Goal: Task Accomplishment & Management: Manage account settings

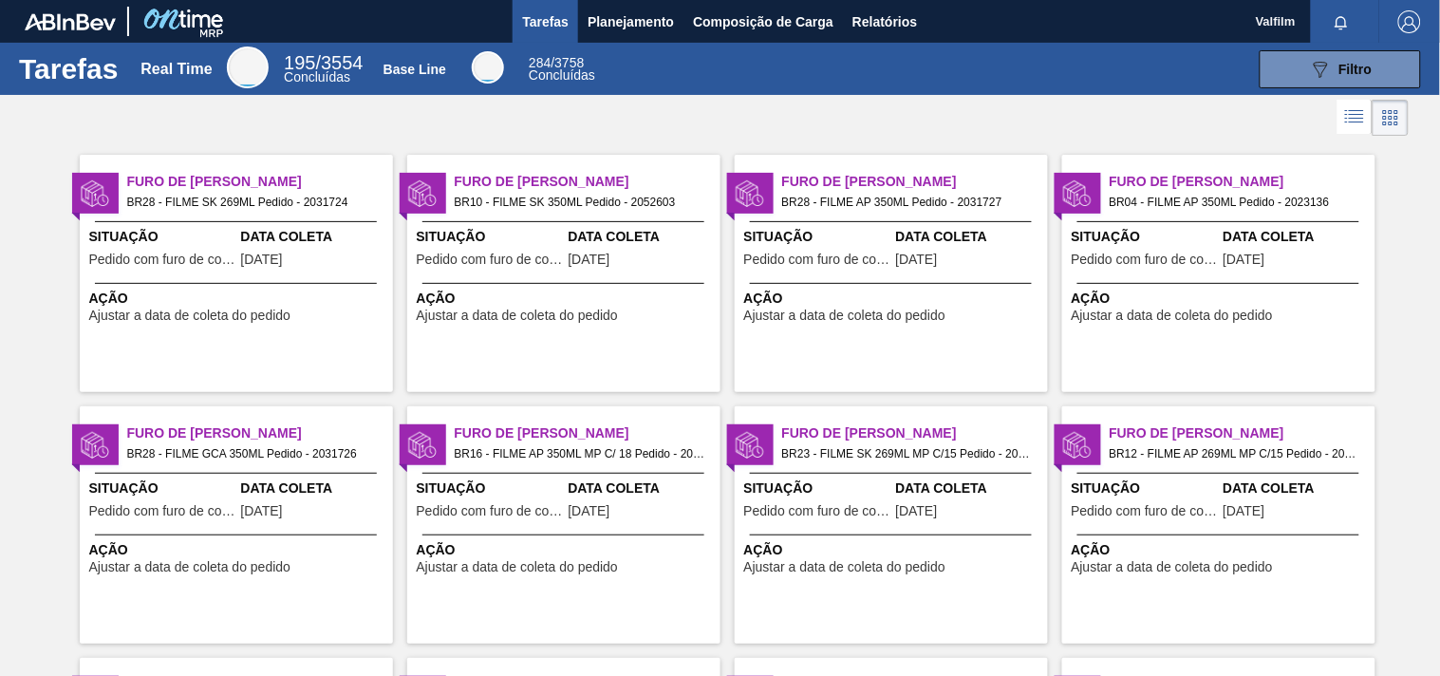
click at [304, 167] on div "Furo de Coleta BR28 - FILME SK 269ML Pedido - 2031724 Situação Pedido com furo …" at bounding box center [236, 273] width 313 height 237
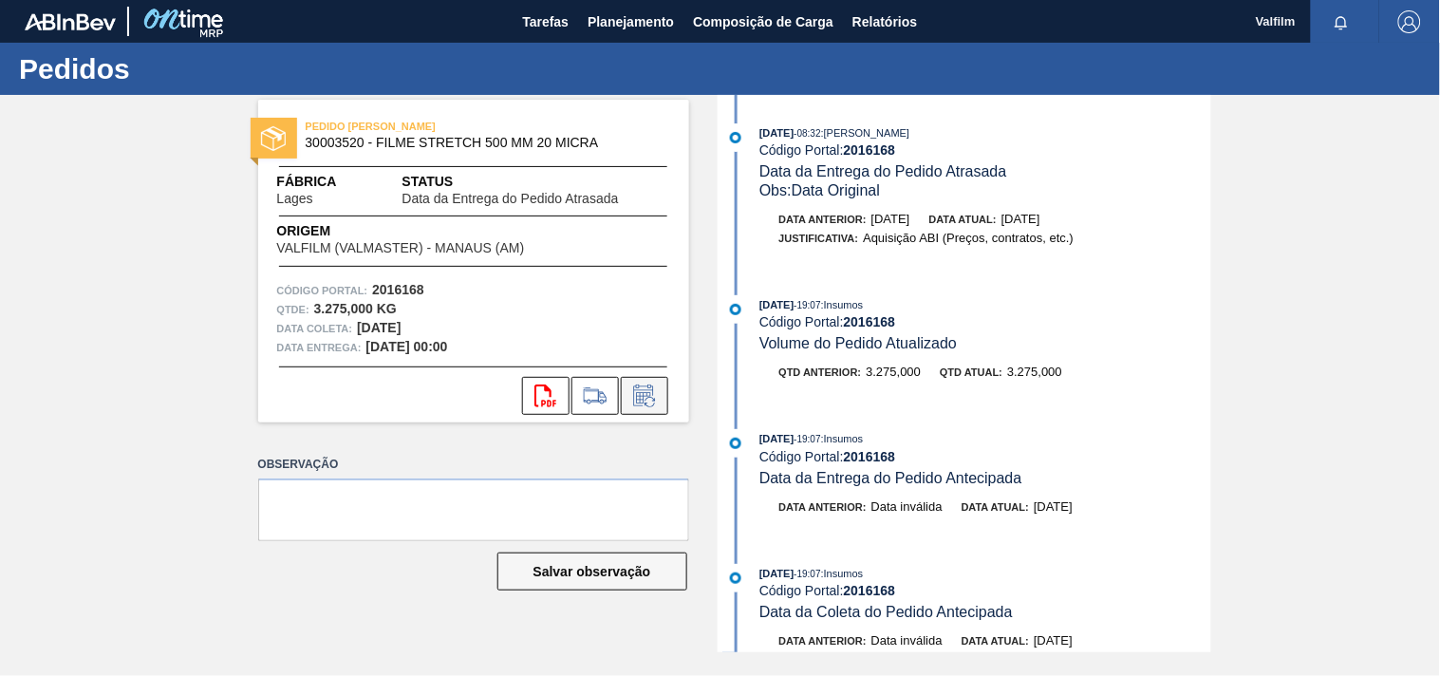
click at [646, 401] on icon at bounding box center [644, 395] width 30 height 23
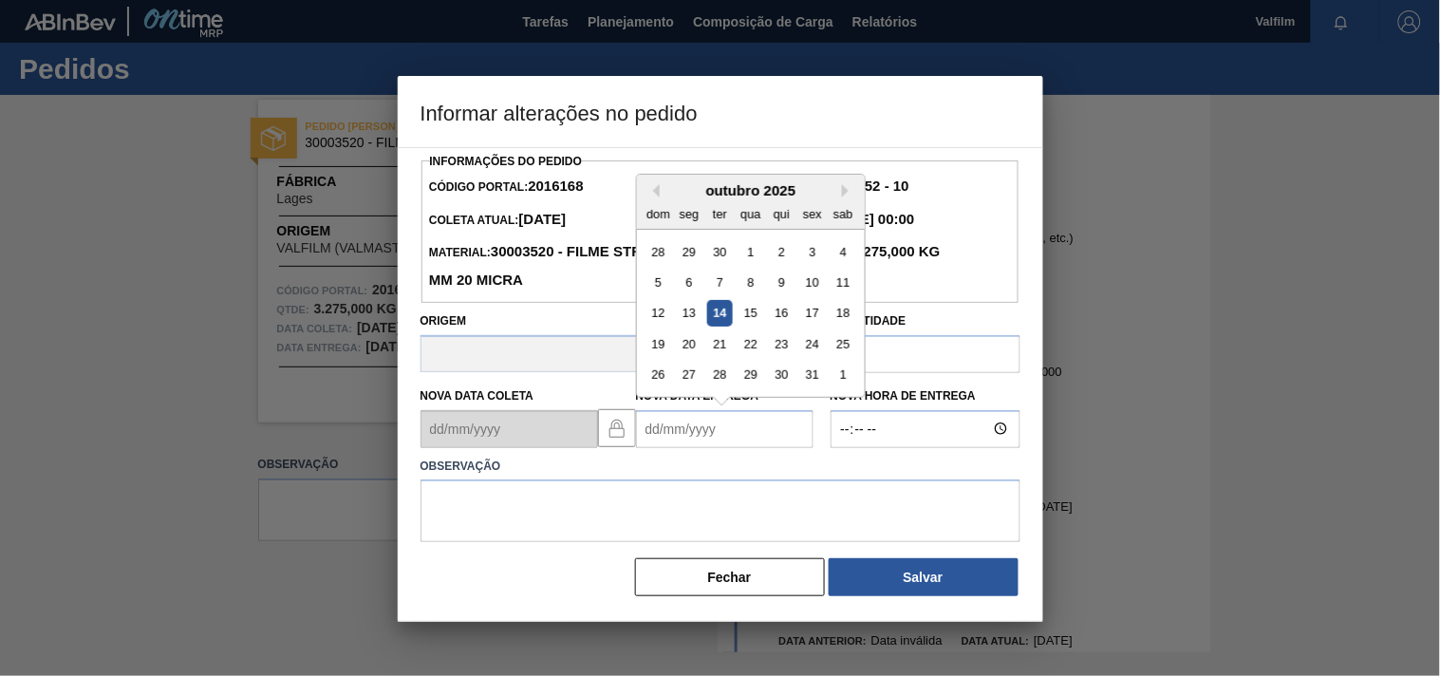
click at [652, 439] on Entrega2016168 "Nova Data Entrega" at bounding box center [725, 429] width 178 height 38
click at [783, 349] on div "23" at bounding box center [781, 344] width 26 height 26
type Entrega2016168 "[DATE]"
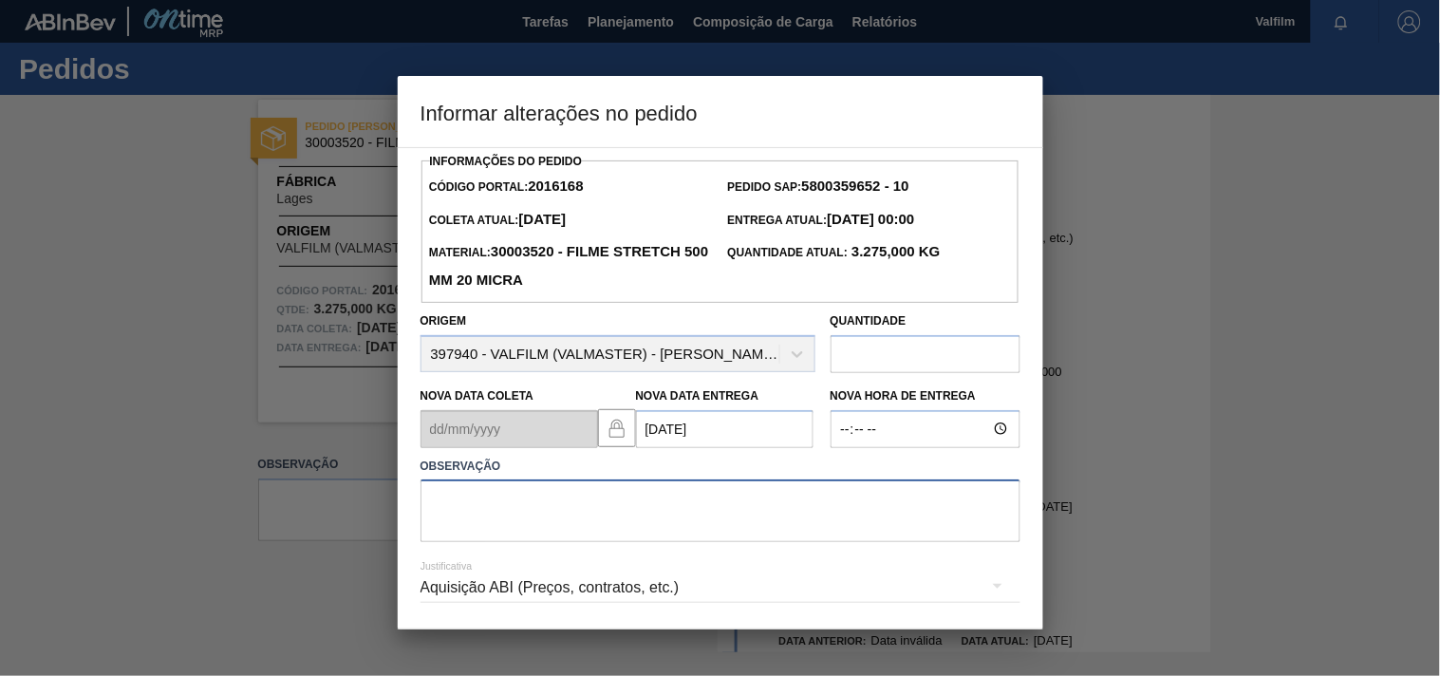
click at [563, 494] on textarea at bounding box center [720, 510] width 600 height 63
drag, startPoint x: 580, startPoint y: 507, endPoint x: 204, endPoint y: 485, distance: 376.5
click at [204, 485] on div "Informar alterações no pedido Informações do Pedido Código Portal: 2016168 Pedi…" at bounding box center [720, 338] width 1440 height 676
paste textarea "Ajuste entrega ( otimização card / veiculo )."
type textarea "Ajuste entrega ( otimização card / veiculo )."
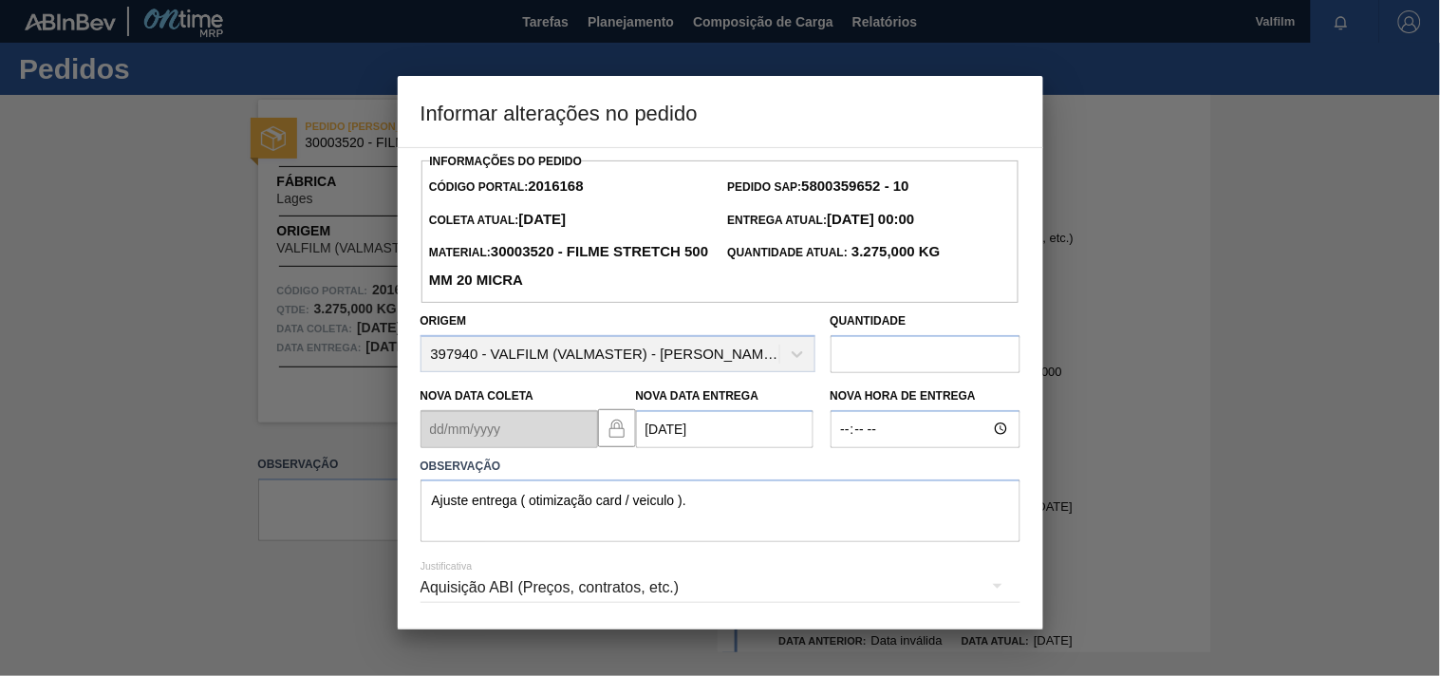
click at [454, 595] on div "Aquisição ABI (Preços, contratos, etc.)" at bounding box center [720, 587] width 600 height 53
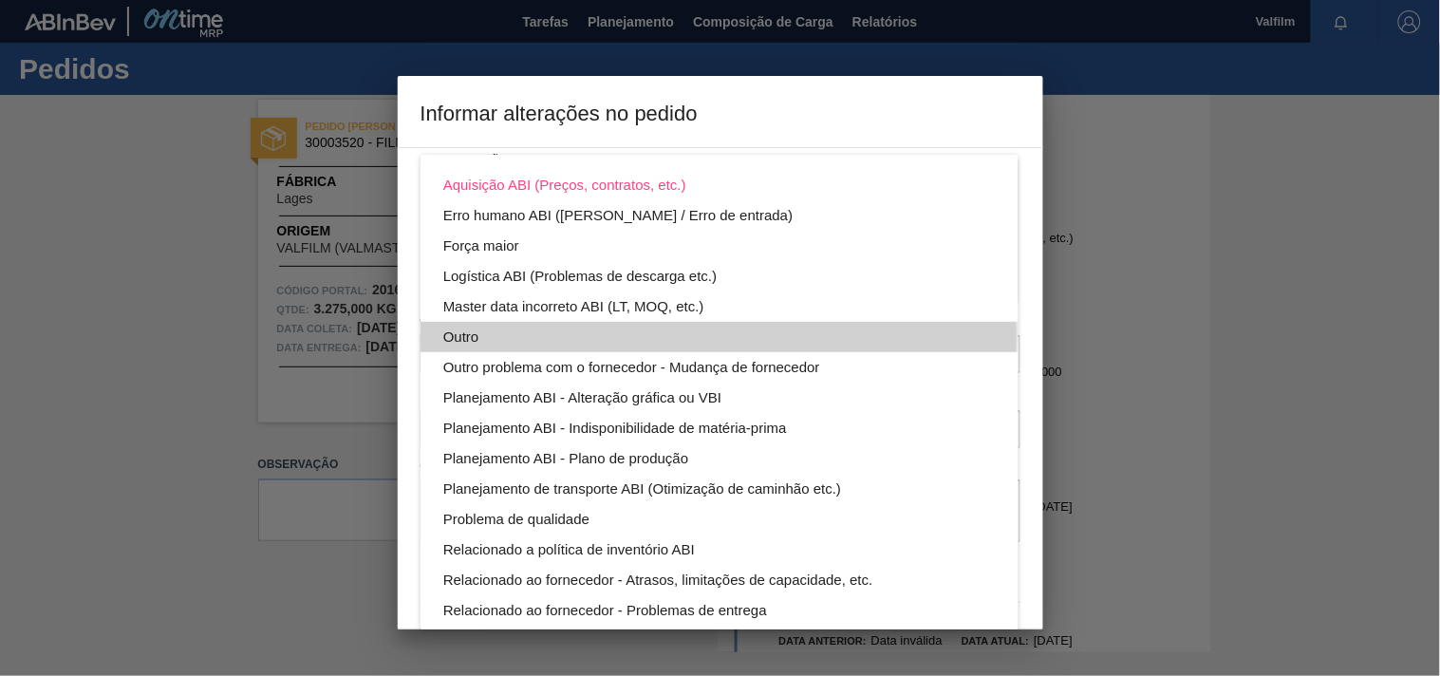
click at [453, 335] on div "Outro" at bounding box center [719, 337] width 552 height 30
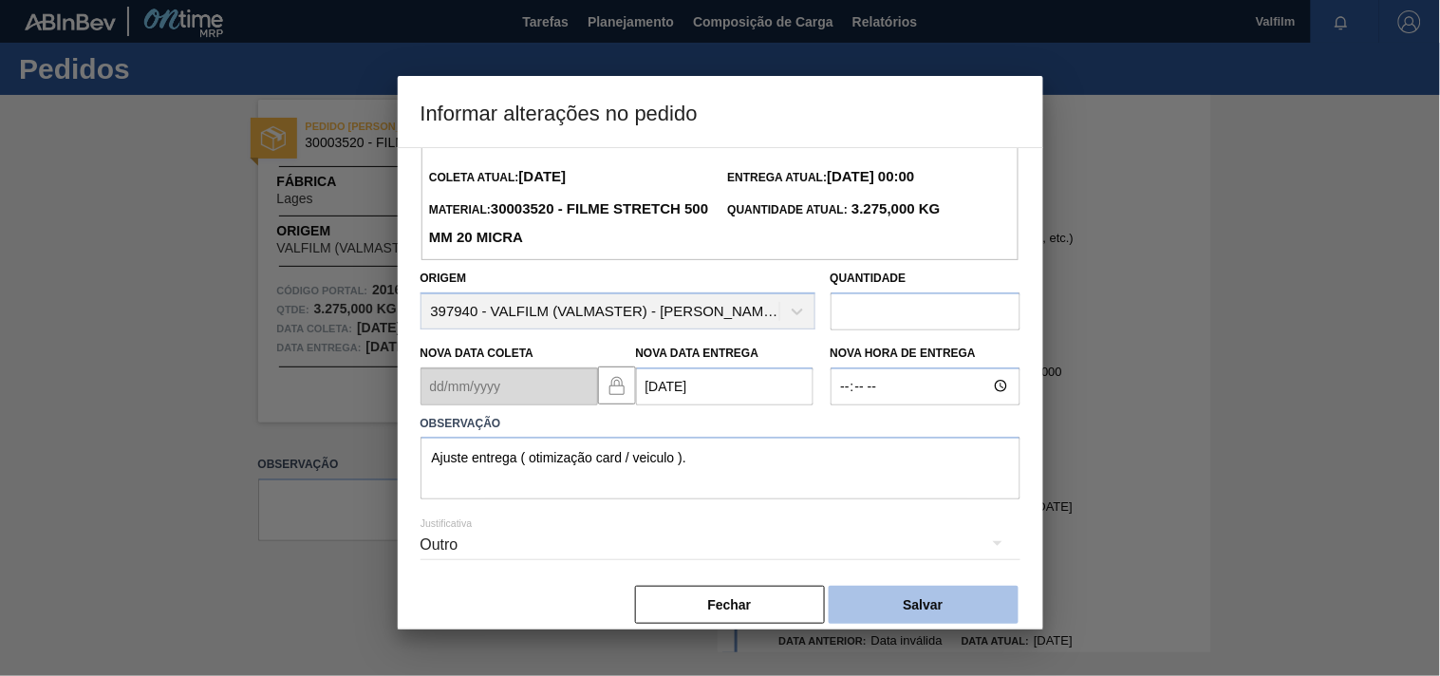
scroll to position [67, 0]
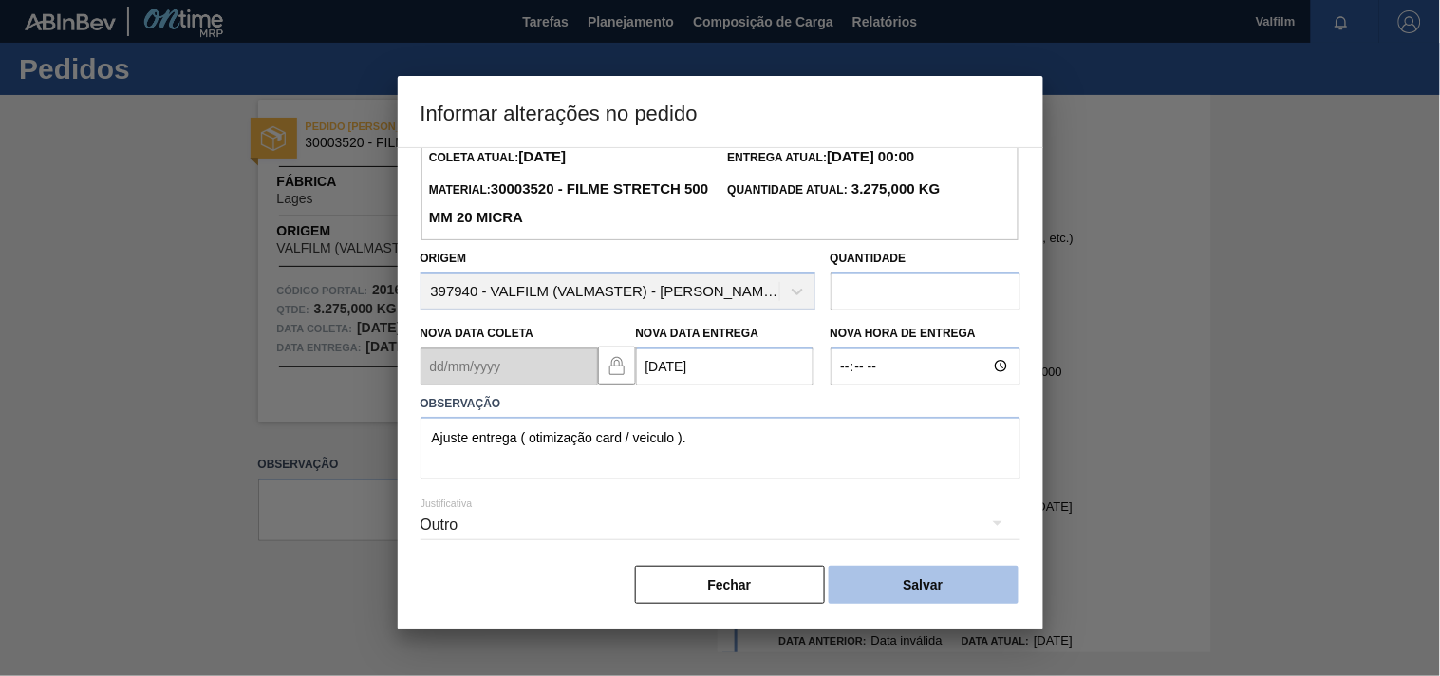
click at [900, 582] on button "Salvar" at bounding box center [924, 585] width 190 height 38
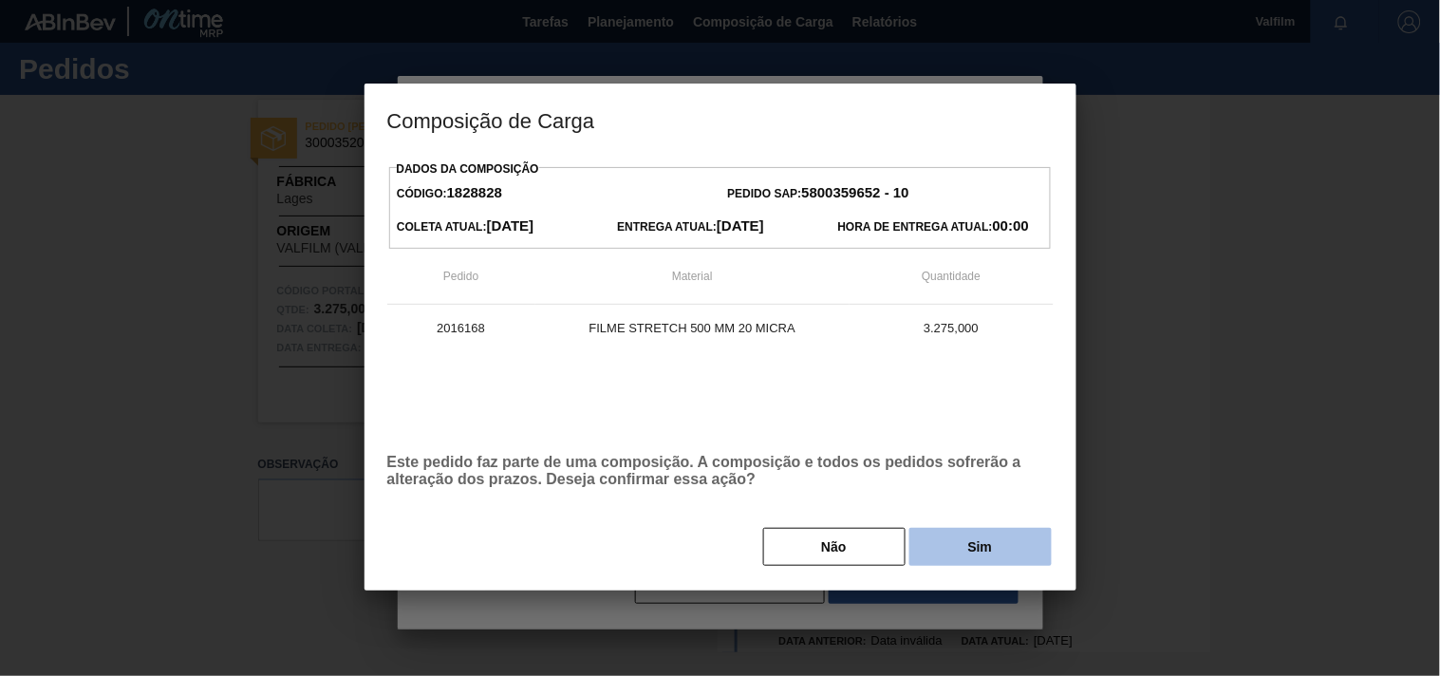
click at [969, 551] on button "Sim" at bounding box center [980, 547] width 142 height 38
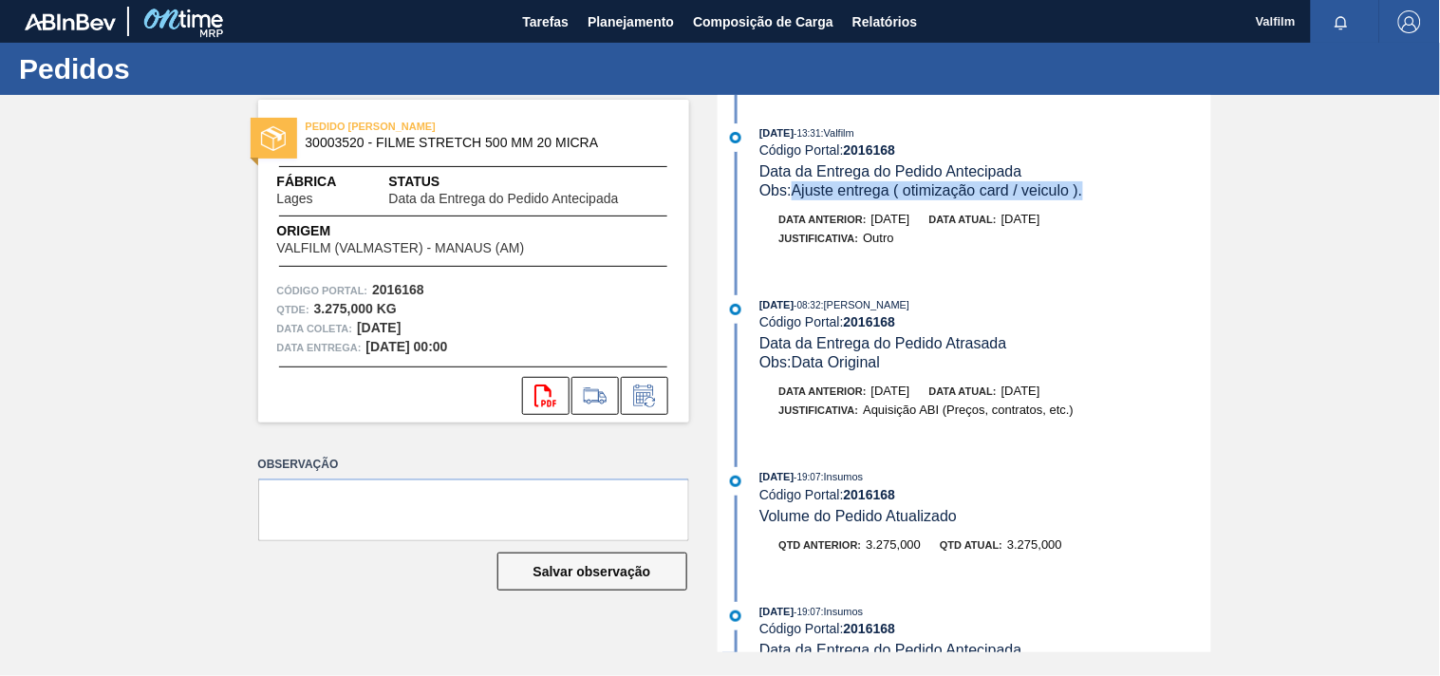
drag, startPoint x: 1090, startPoint y: 187, endPoint x: 792, endPoint y: 190, distance: 298.1
click at [792, 190] on div "Obs: Ajuste entrega ( otimização card / veiculo )." at bounding box center [984, 190] width 451 height 19
copy span "Ajuste entrega ( otimização card / veiculo )."
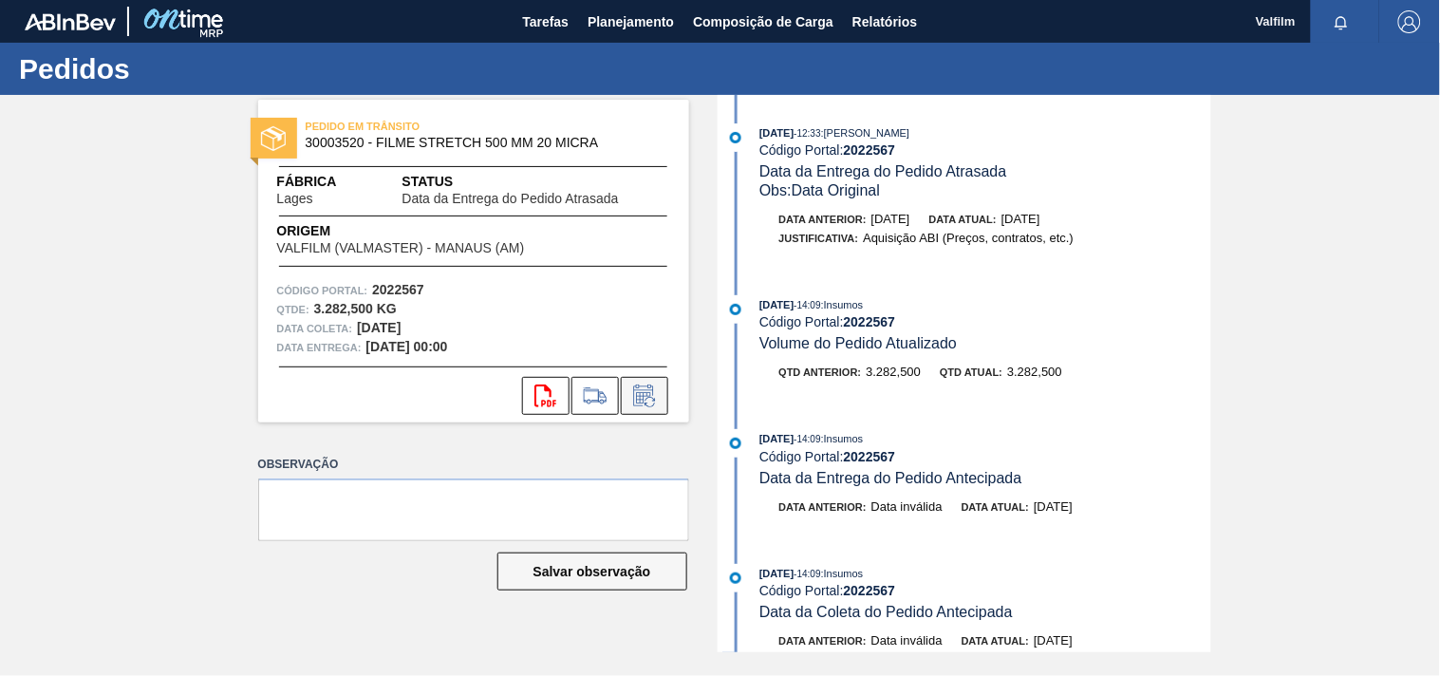
click at [646, 395] on icon at bounding box center [643, 397] width 14 height 11
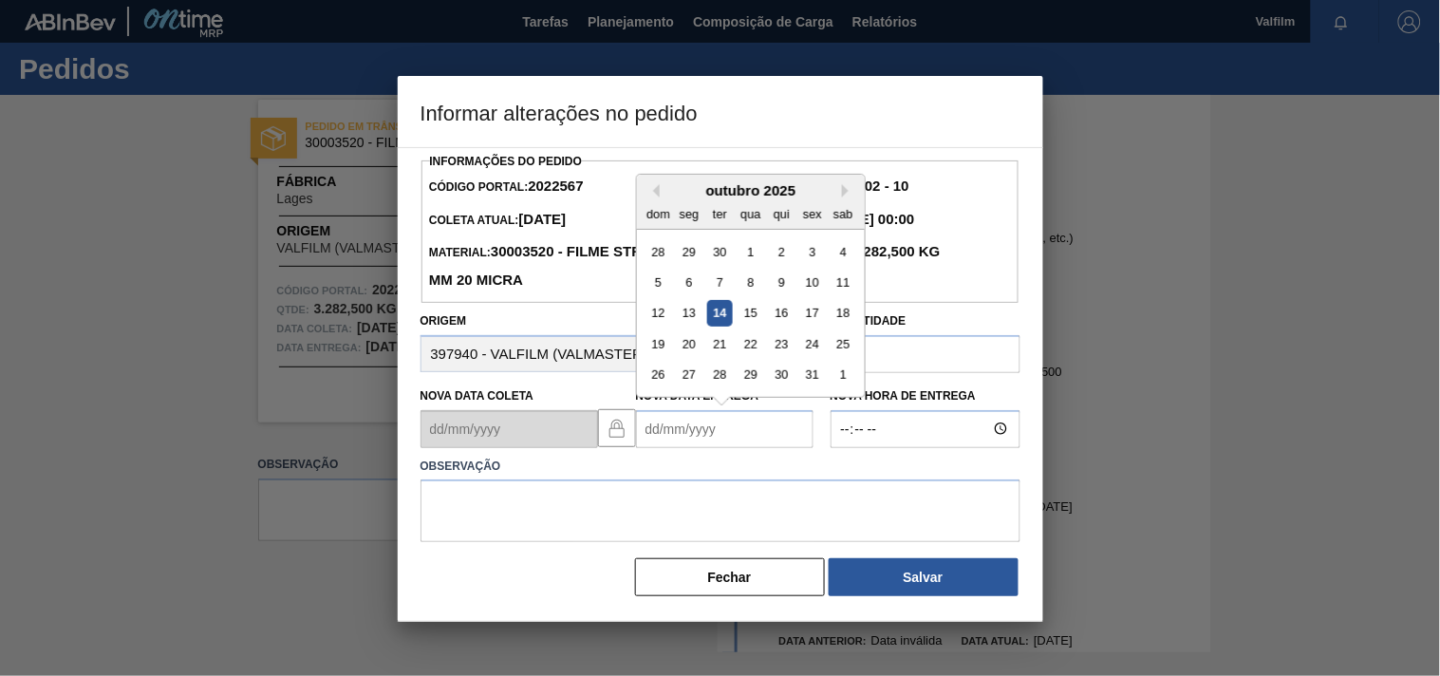
click at [662, 437] on Entrega2022567 "Nova Data Entrega" at bounding box center [725, 429] width 178 height 38
click at [778, 345] on div "23" at bounding box center [781, 344] width 26 height 26
type Entrega2022567 "23/10/2025"
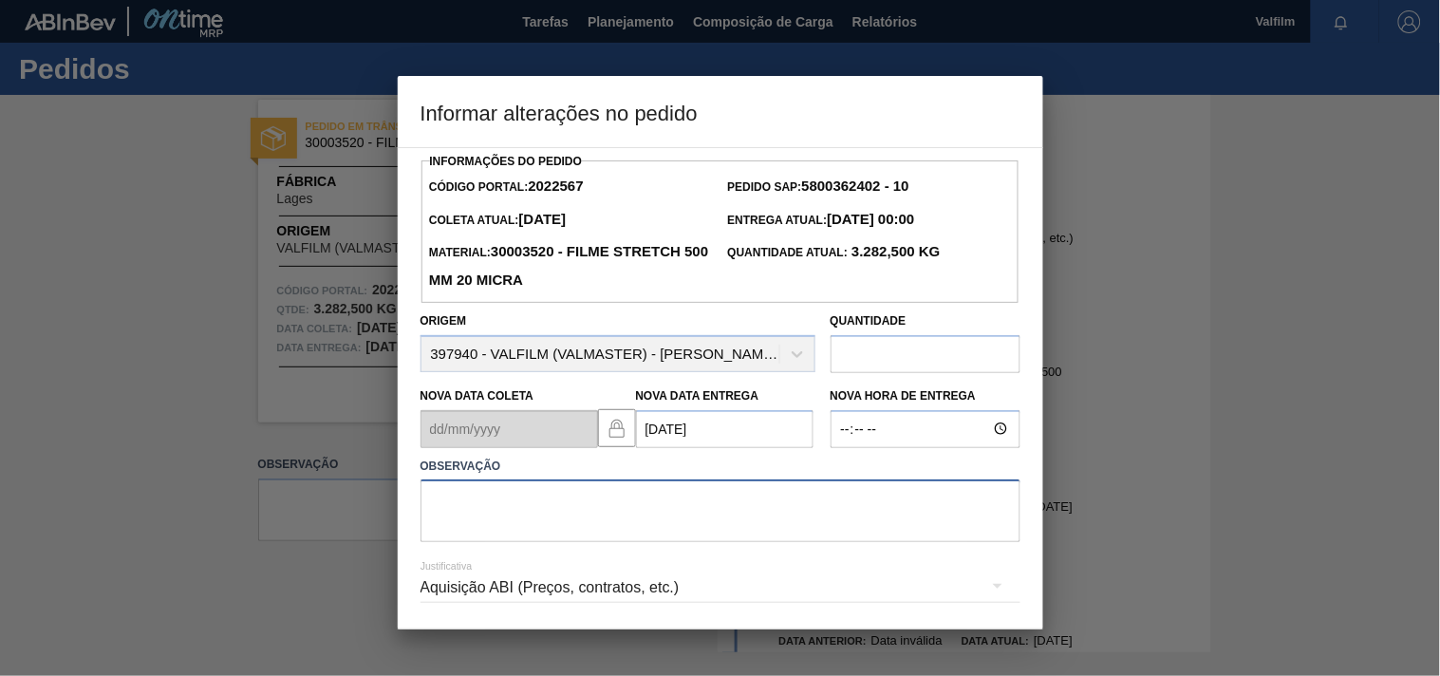
click at [496, 515] on textarea at bounding box center [720, 510] width 600 height 63
paste textarea "Ajuste entrega ( otimização card / veiculo )."
type textarea "Ajuste entrega ( otimização card / veiculo )."
click at [491, 586] on div "Aquisição ABI (Preços, contratos, etc.)" at bounding box center [720, 587] width 600 height 53
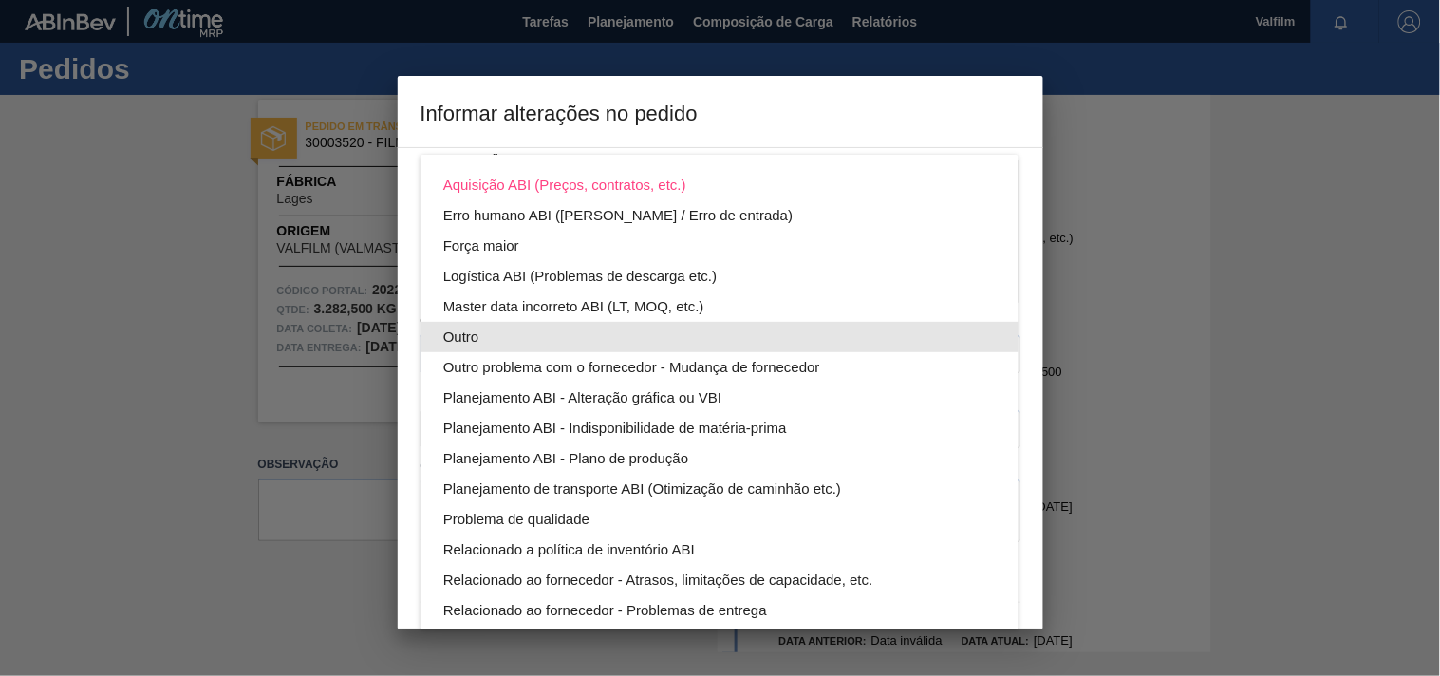
click at [449, 335] on div "Outro" at bounding box center [719, 337] width 552 height 30
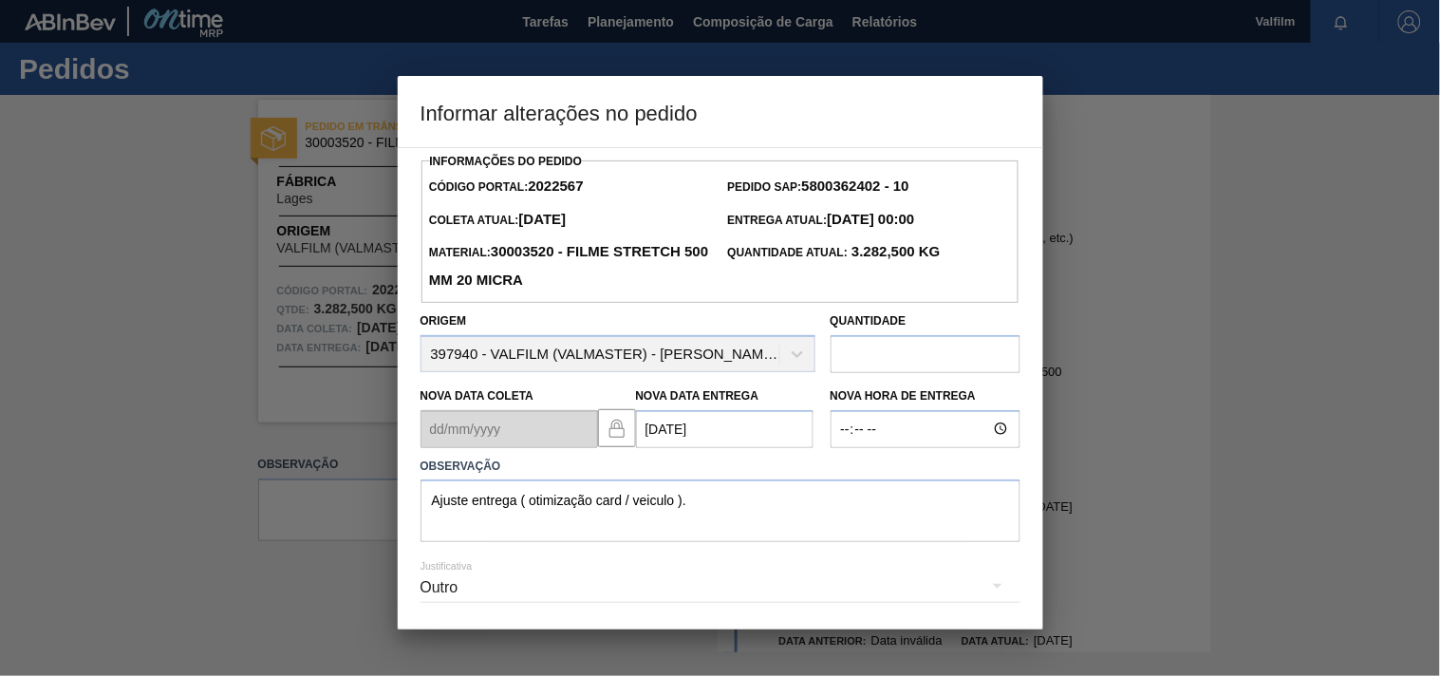
scroll to position [67, 0]
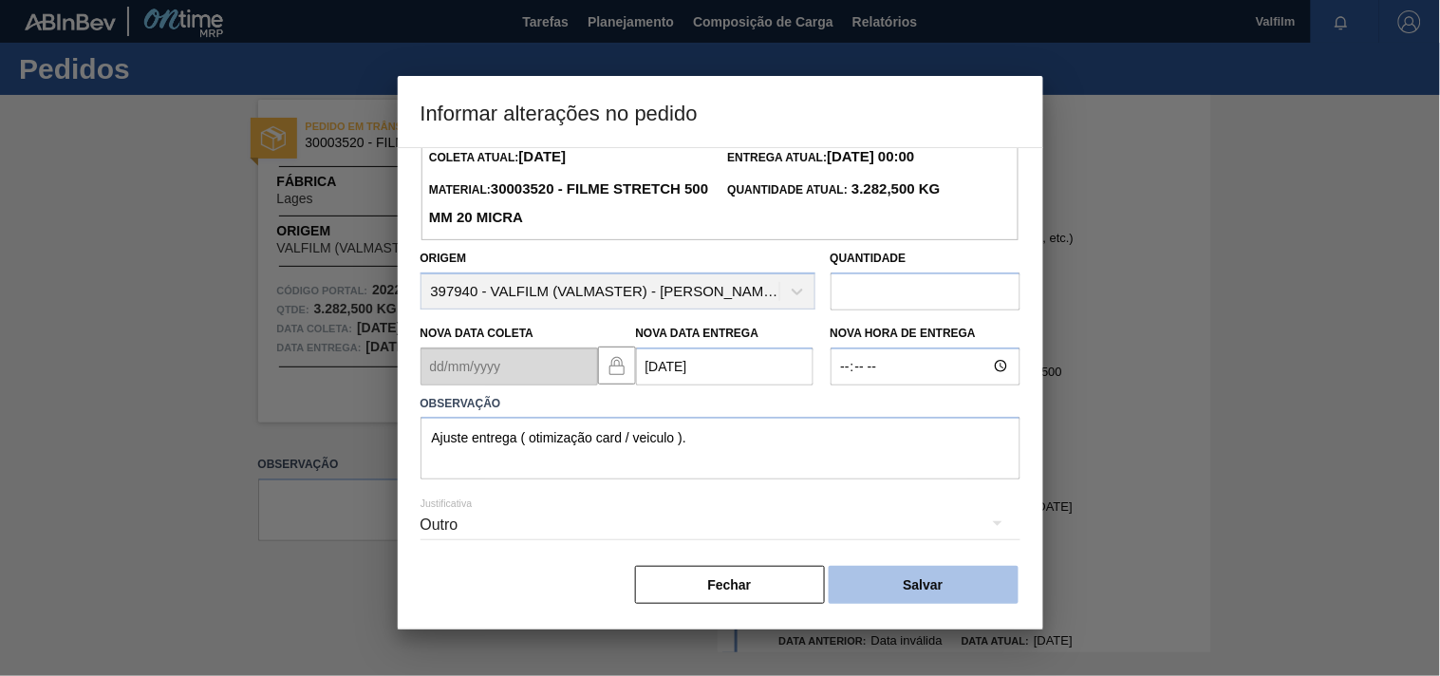
click at [864, 571] on button "Salvar" at bounding box center [924, 585] width 190 height 38
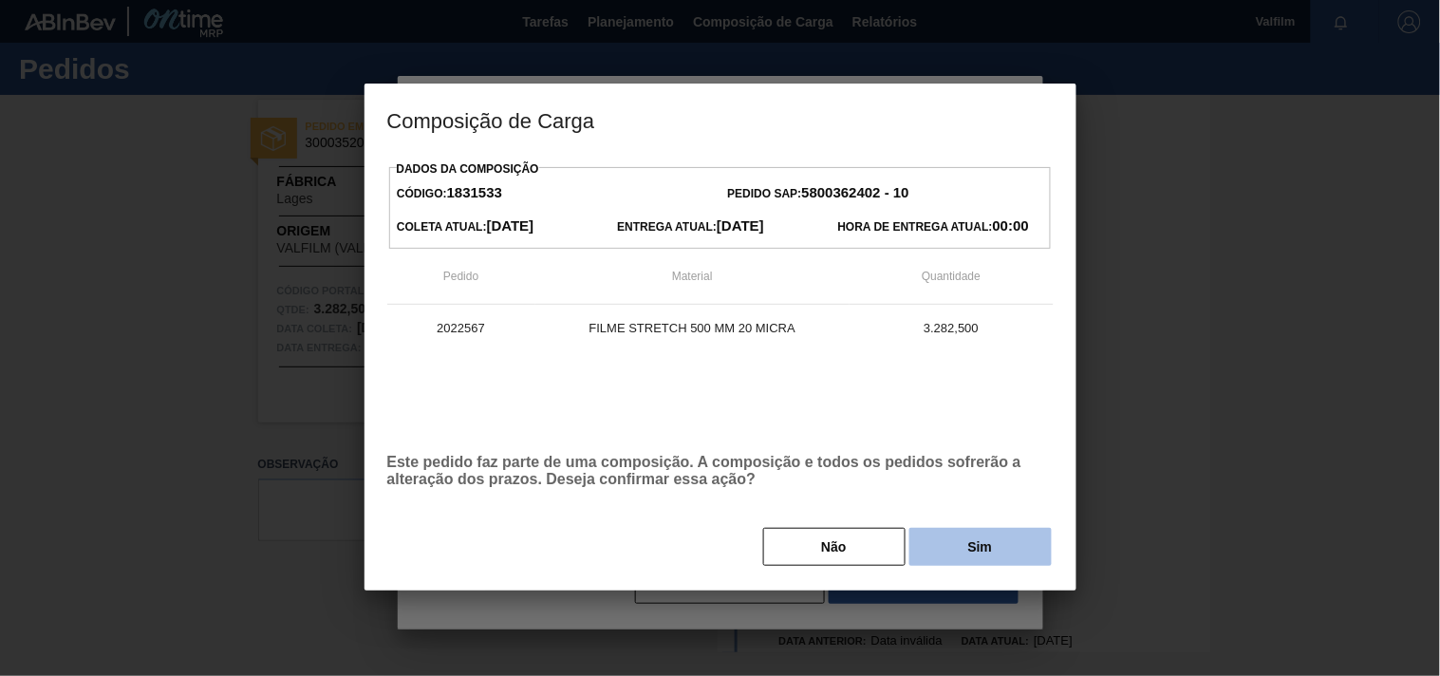
click at [926, 554] on button "Sim" at bounding box center [980, 547] width 142 height 38
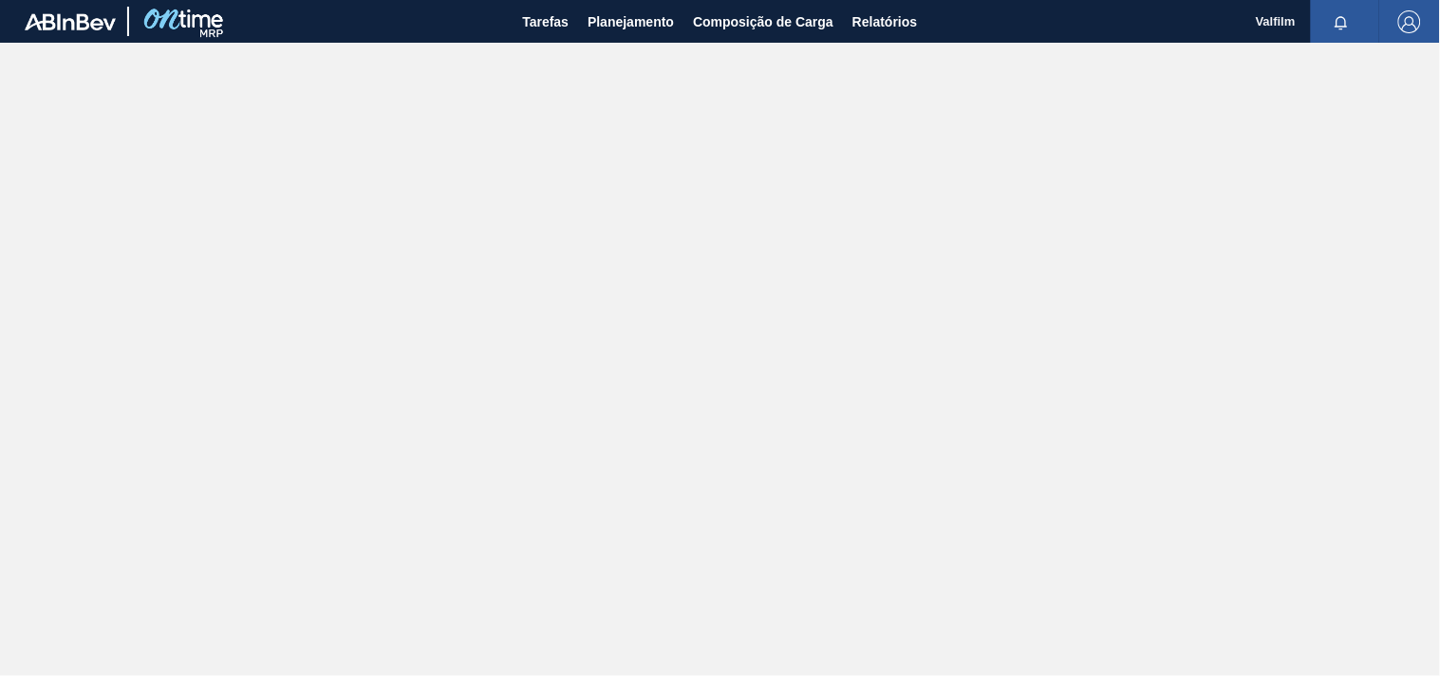
click at [211, 242] on main "Tarefas Planejamento Composição de Carga Relatórios Valfilm Marcar todas como l…" at bounding box center [720, 338] width 1440 height 676
click at [544, 27] on span "Tarefas" at bounding box center [545, 21] width 47 height 23
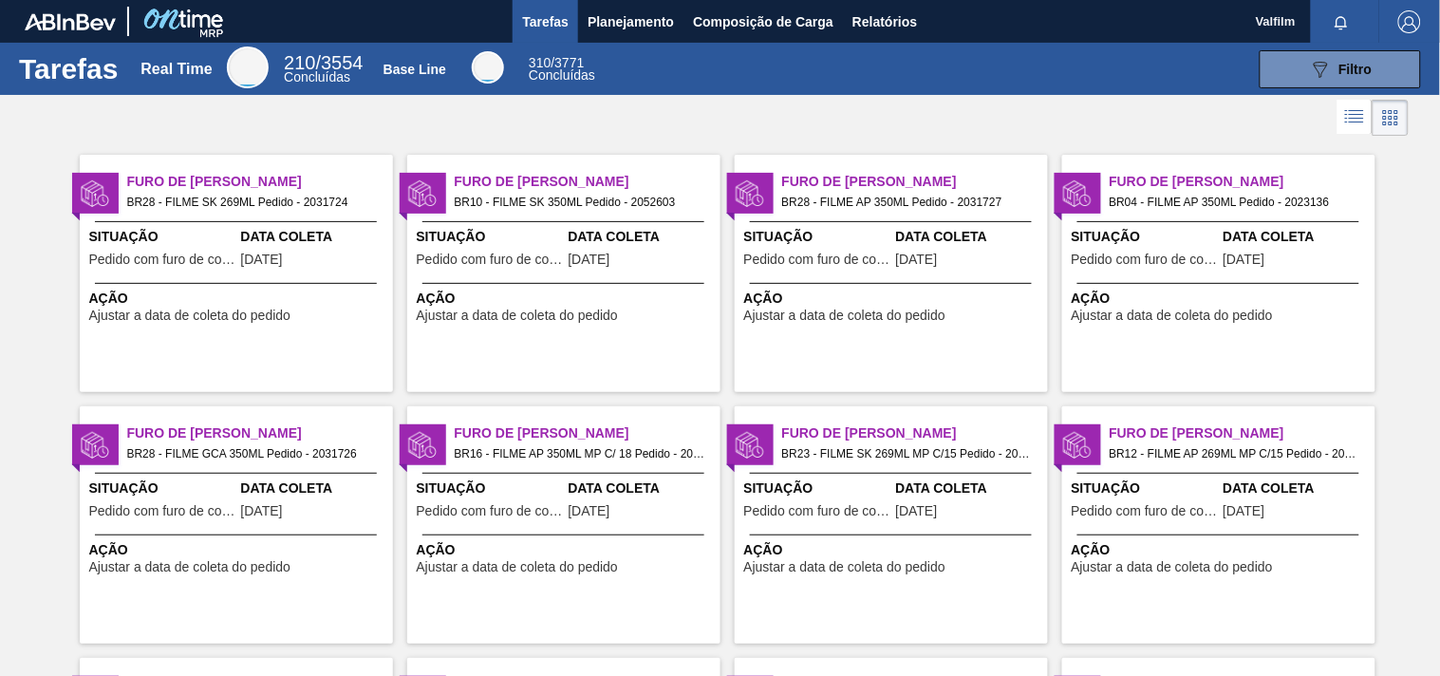
click at [230, 242] on span "Situação" at bounding box center [162, 237] width 147 height 20
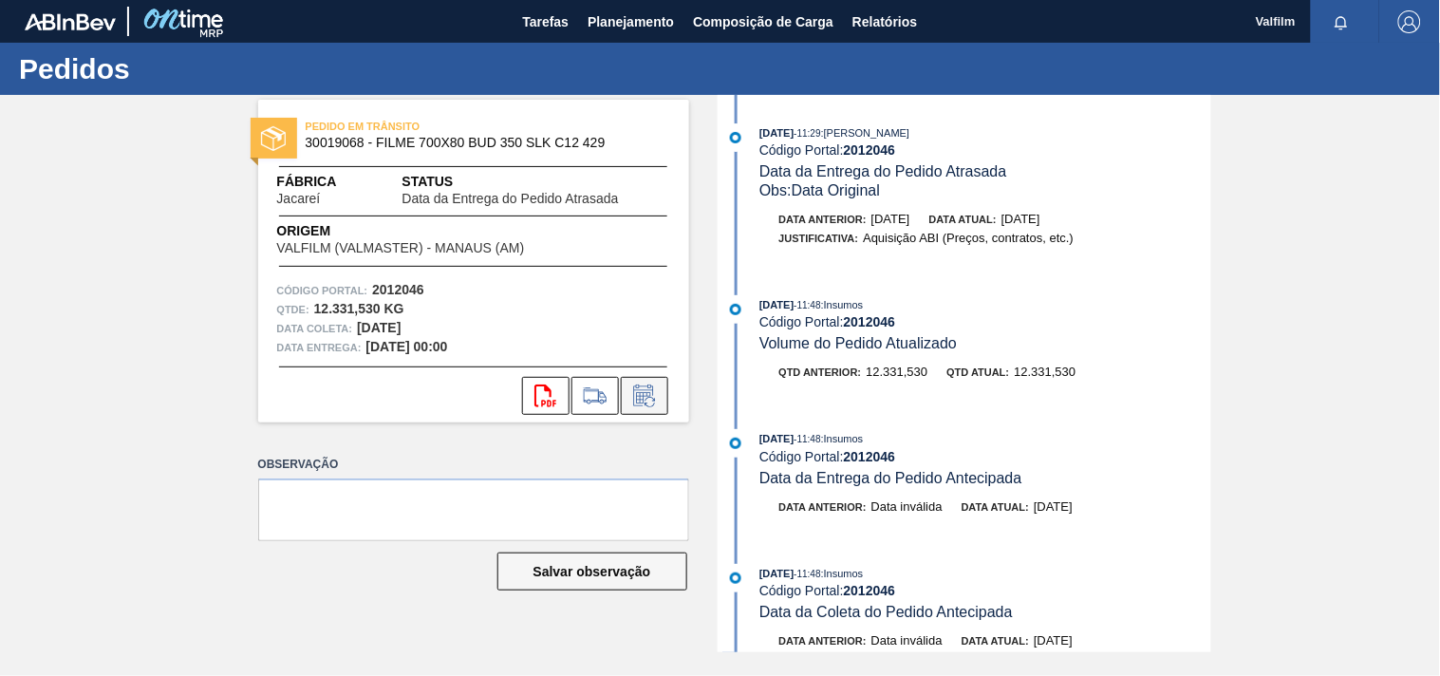
click at [638, 408] on button at bounding box center [644, 396] width 47 height 38
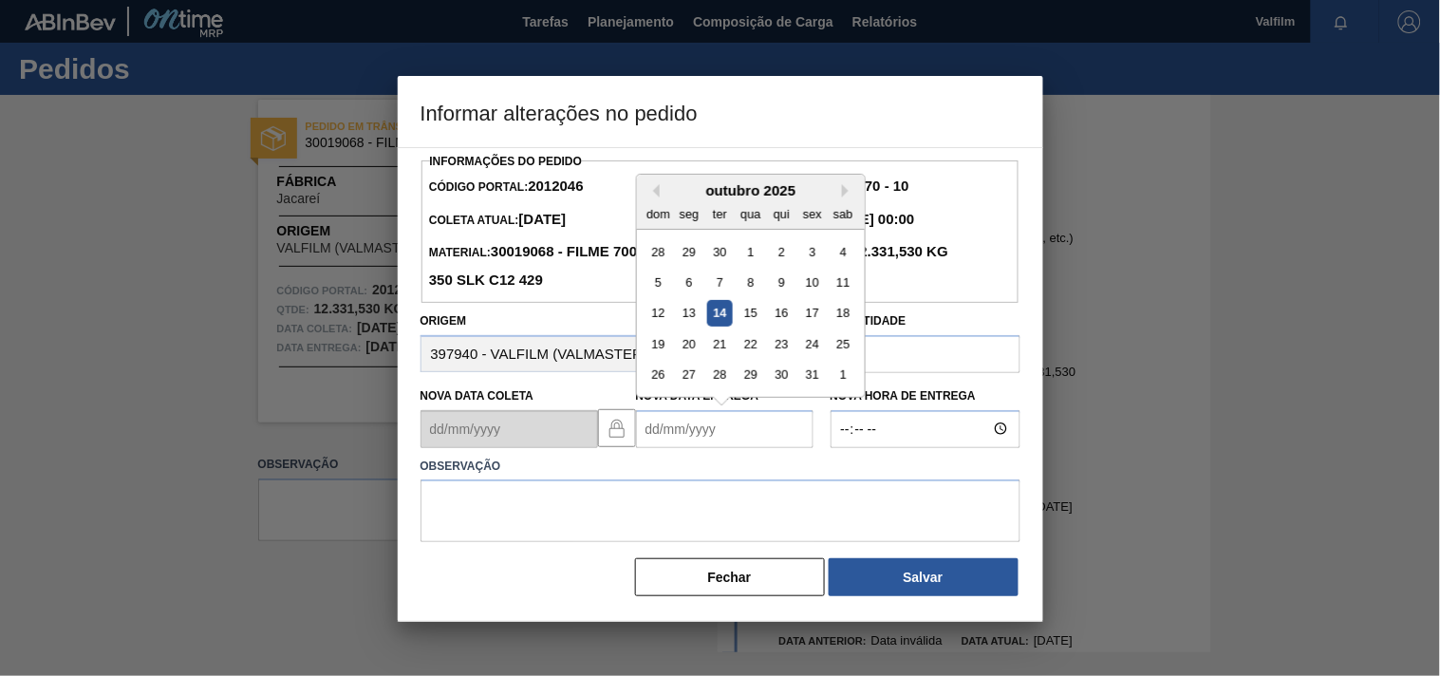
click at [653, 435] on Entrega2012046 "Nova Data Entrega" at bounding box center [725, 429] width 178 height 38
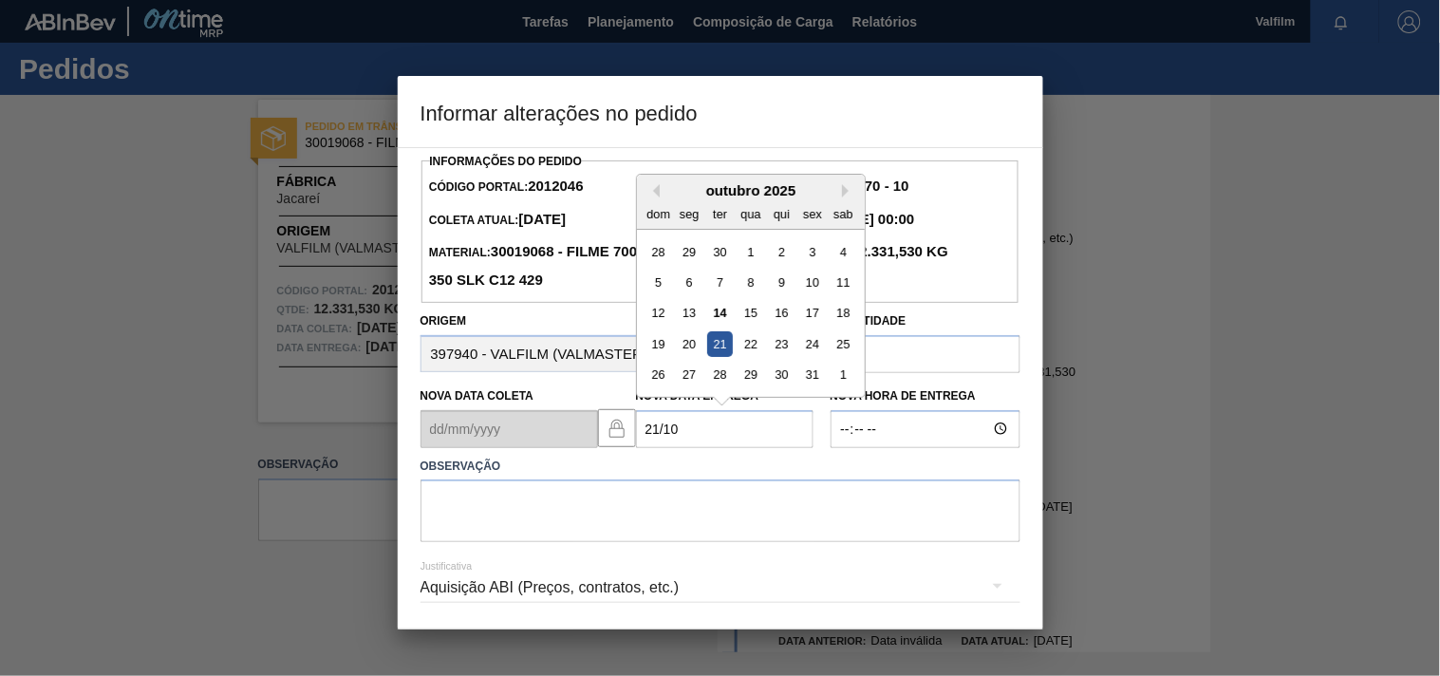
click at [721, 351] on div "21" at bounding box center [719, 344] width 26 height 26
type Entrega2012046 "[DATE]"
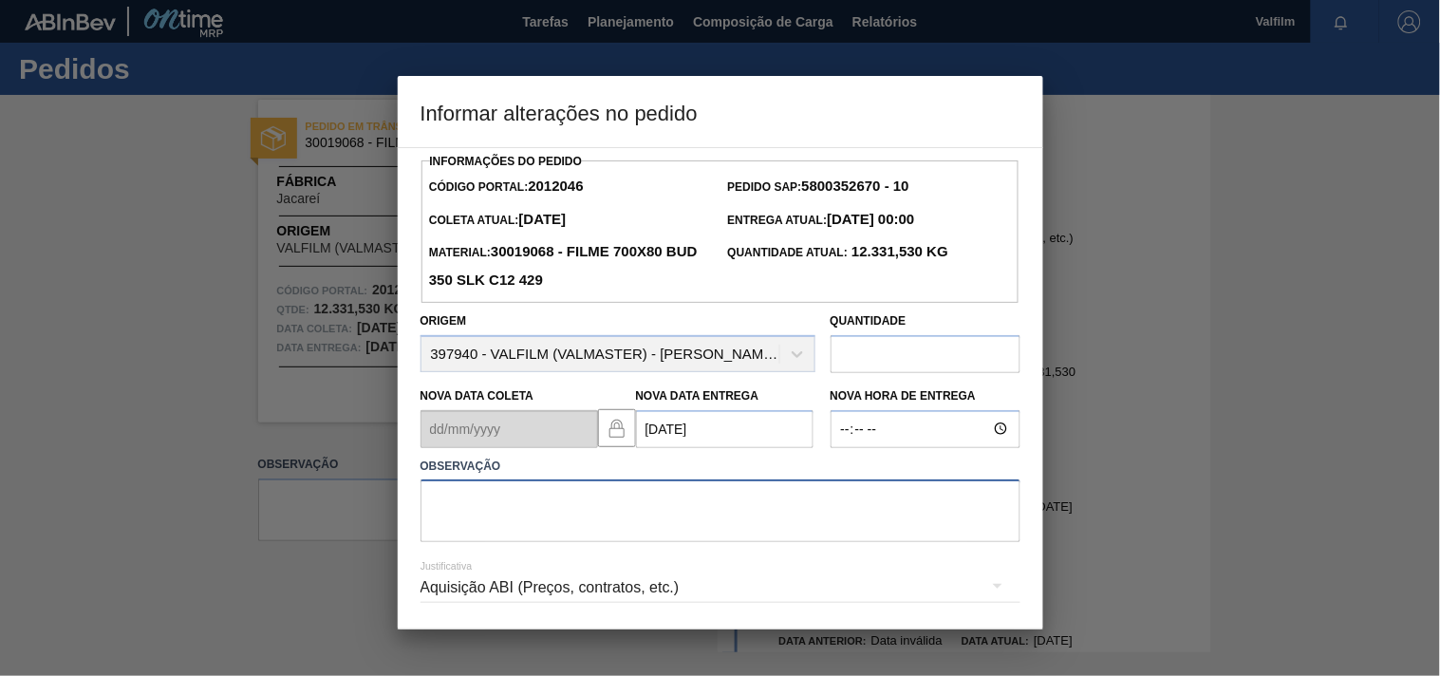
click at [586, 509] on textarea at bounding box center [720, 510] width 600 height 63
type textarea "ajuste entrega - otimização card / veiculo."
click at [475, 579] on div "Aquisição ABI (Preços, contratos, etc.)" at bounding box center [720, 587] width 600 height 53
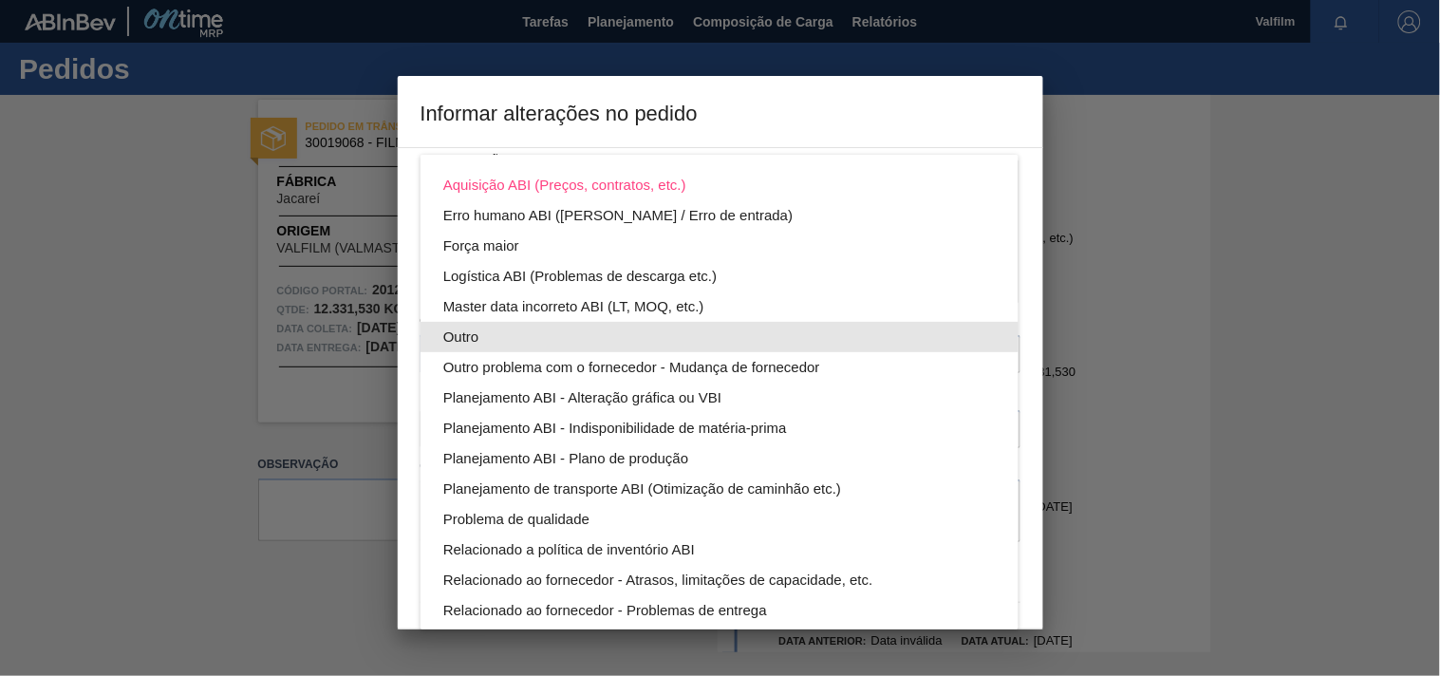
click at [467, 332] on div "Outro" at bounding box center [719, 337] width 552 height 30
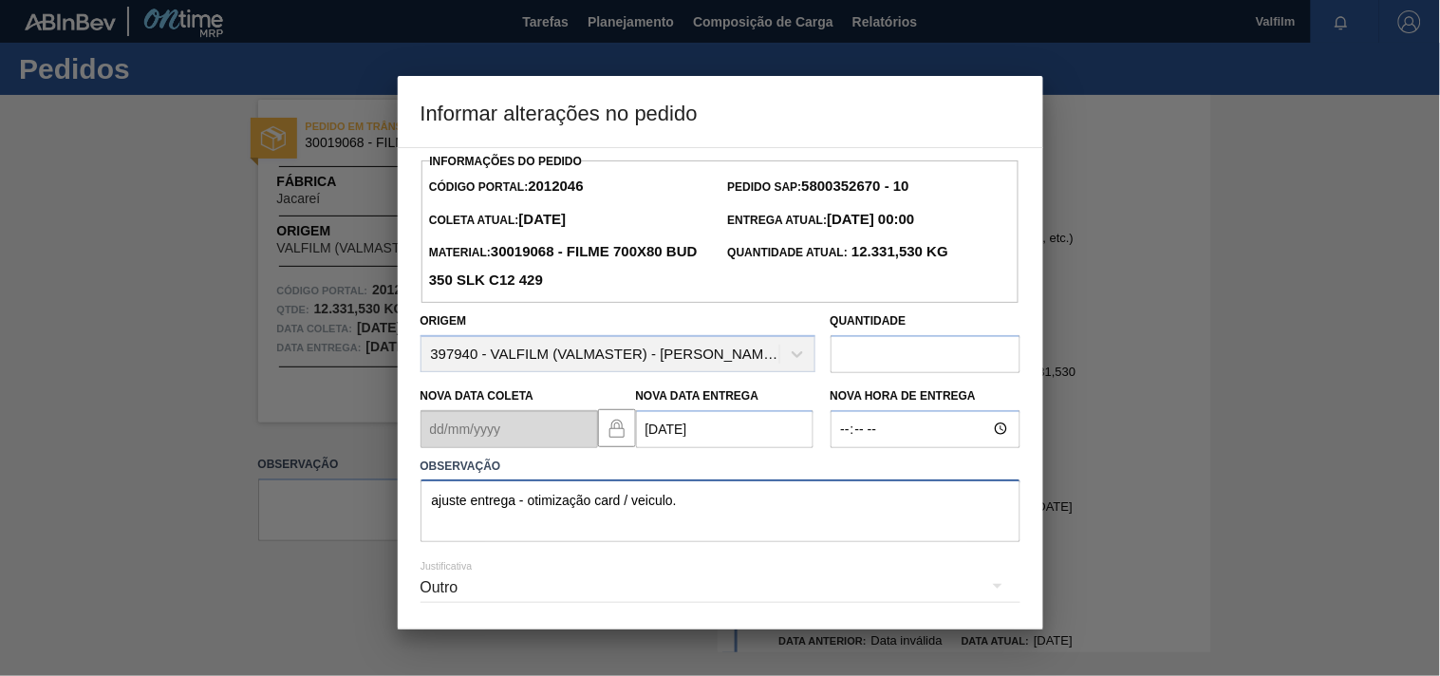
click at [684, 497] on textarea "ajuste entrega - otimização card / veiculo." at bounding box center [720, 510] width 600 height 63
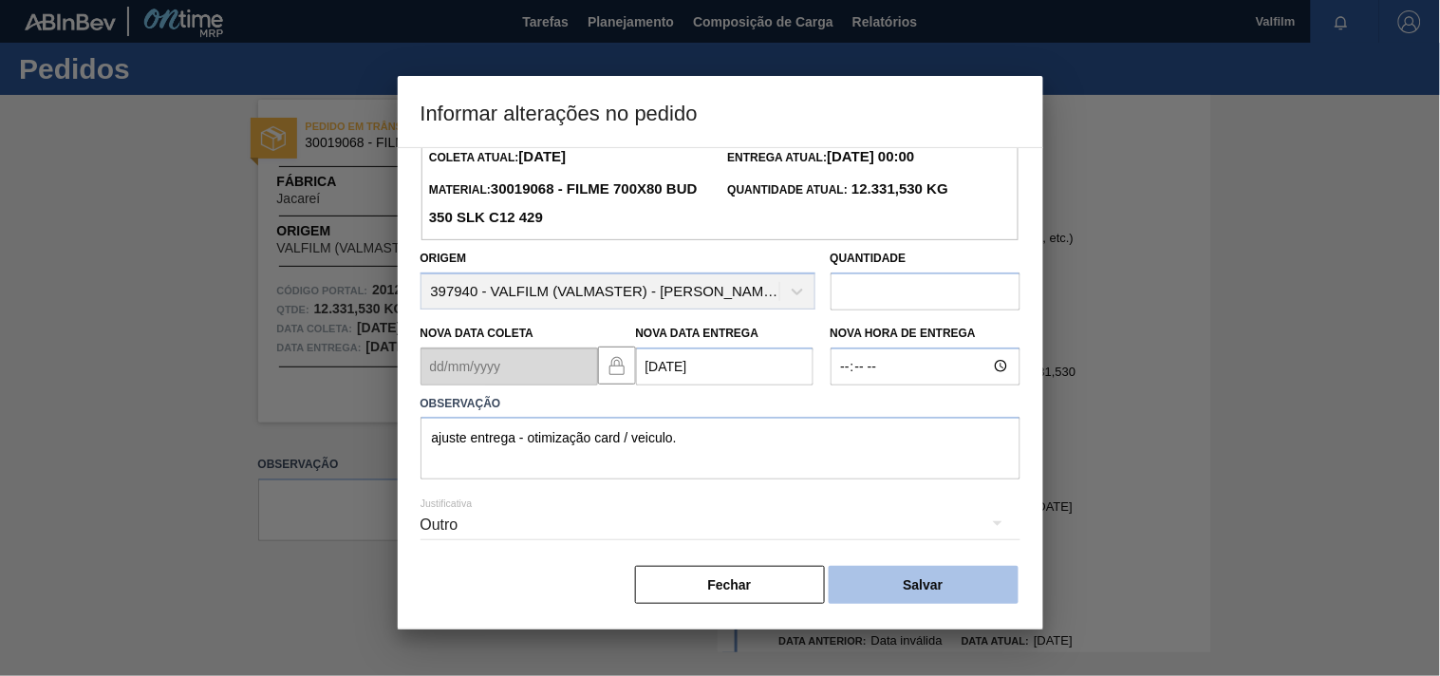
click at [836, 570] on button "Salvar" at bounding box center [924, 585] width 190 height 38
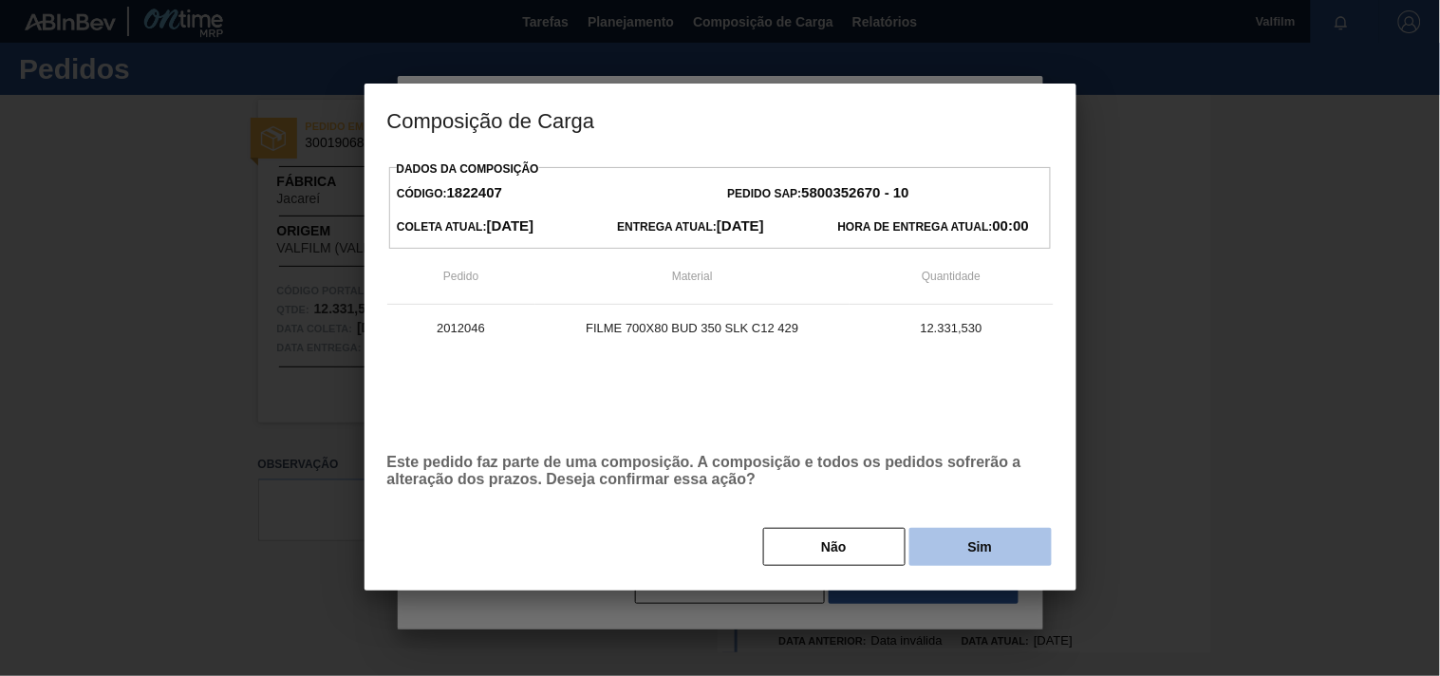
click at [936, 552] on button "Sim" at bounding box center [980, 547] width 142 height 38
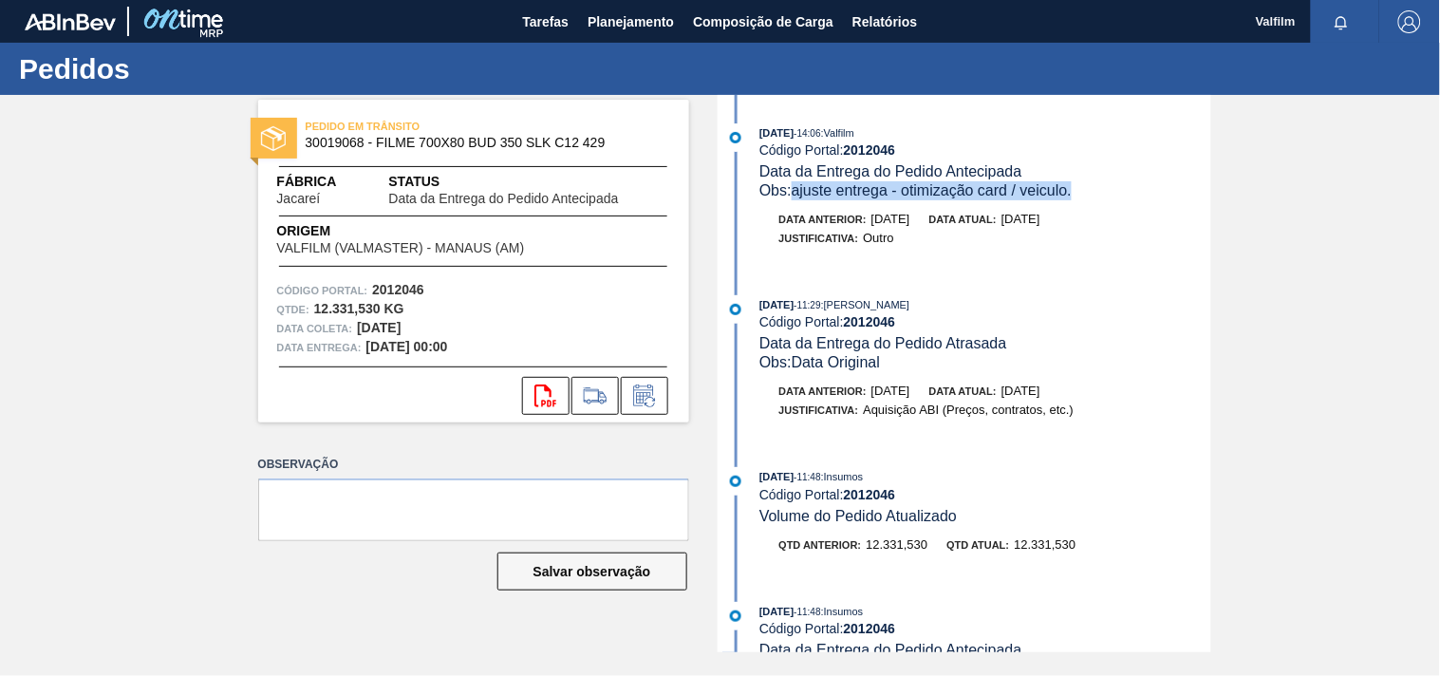
drag, startPoint x: 797, startPoint y: 195, endPoint x: 1077, endPoint y: 195, distance: 280.0
click at [1077, 195] on div "Obs: ajuste entrega - otimização card / veiculo." at bounding box center [984, 190] width 451 height 19
copy span "ajuste entrega - otimização card / veiculo."
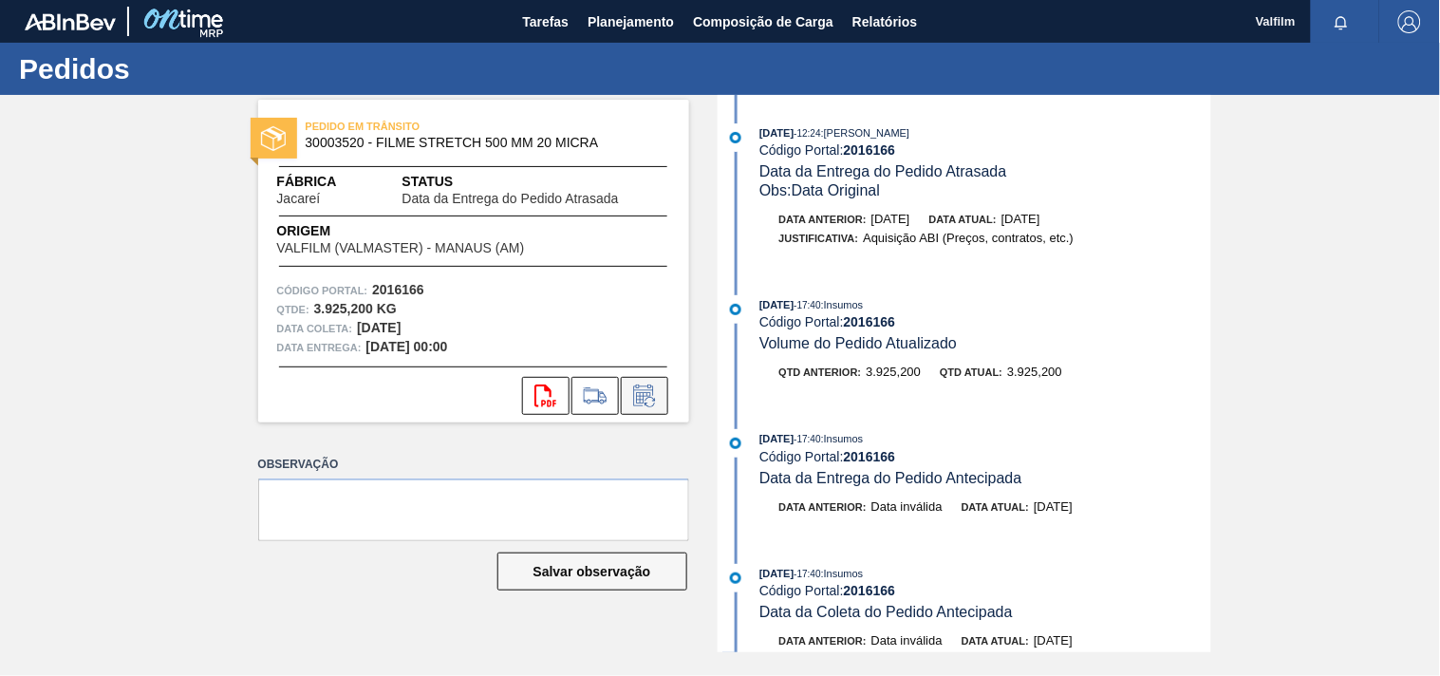
click at [631, 402] on icon at bounding box center [644, 395] width 30 height 23
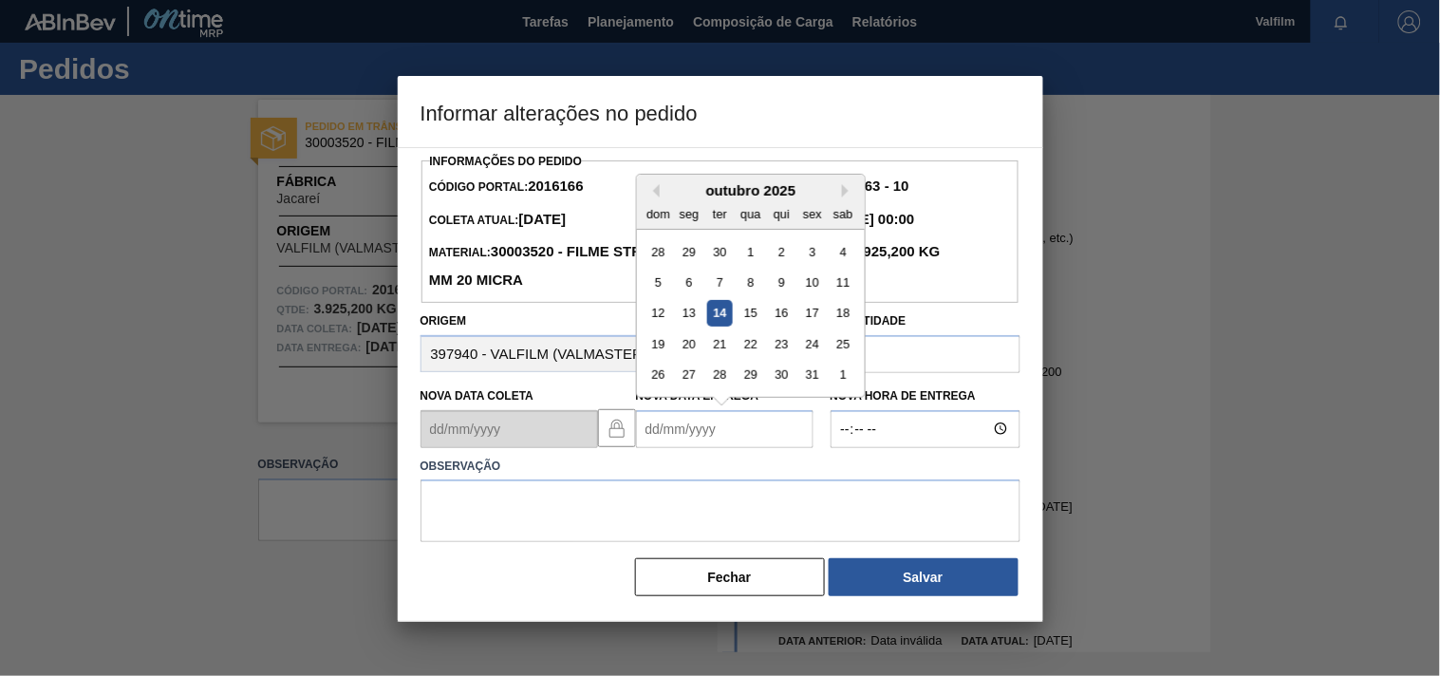
drag, startPoint x: 668, startPoint y: 441, endPoint x: 652, endPoint y: 425, distance: 22.8
click at [653, 425] on Entrega2016166 "Nova Data Entrega" at bounding box center [725, 429] width 178 height 38
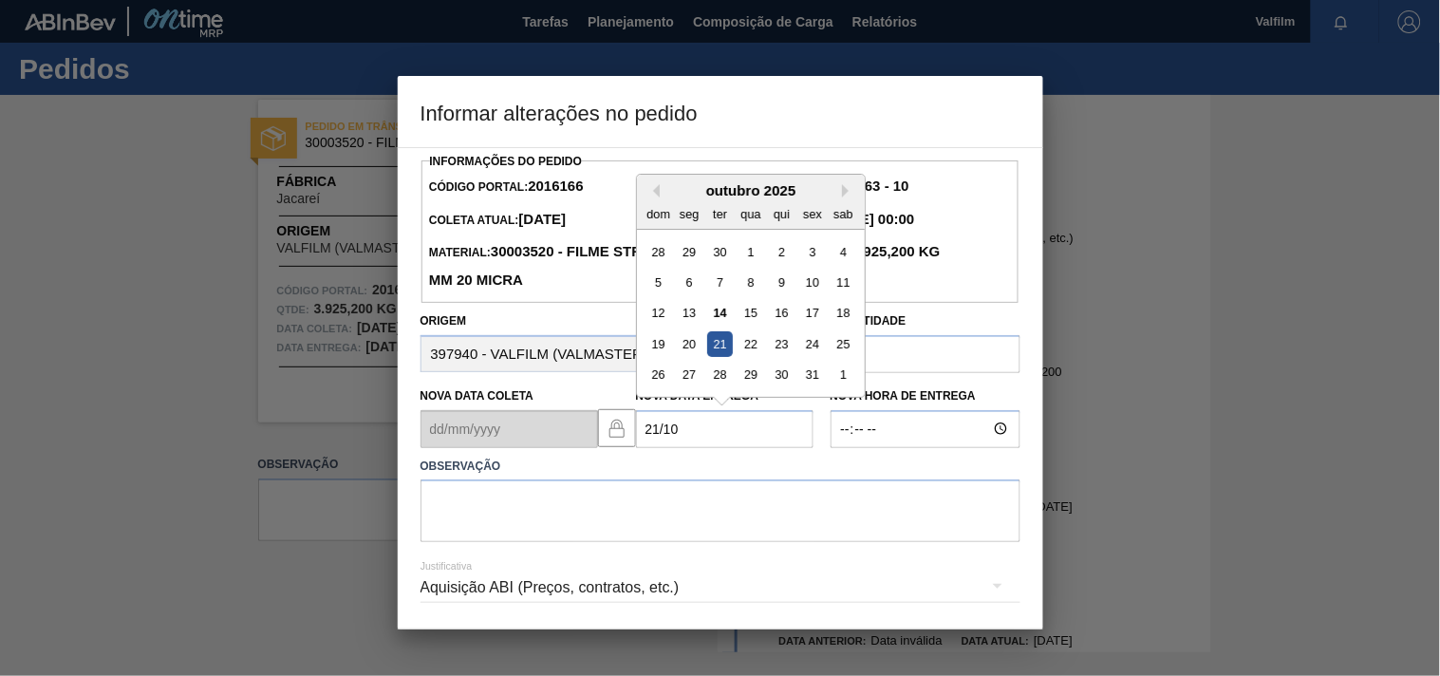
click at [725, 348] on div "21" at bounding box center [719, 344] width 26 height 26
type Entrega2016166 "[DATE]"
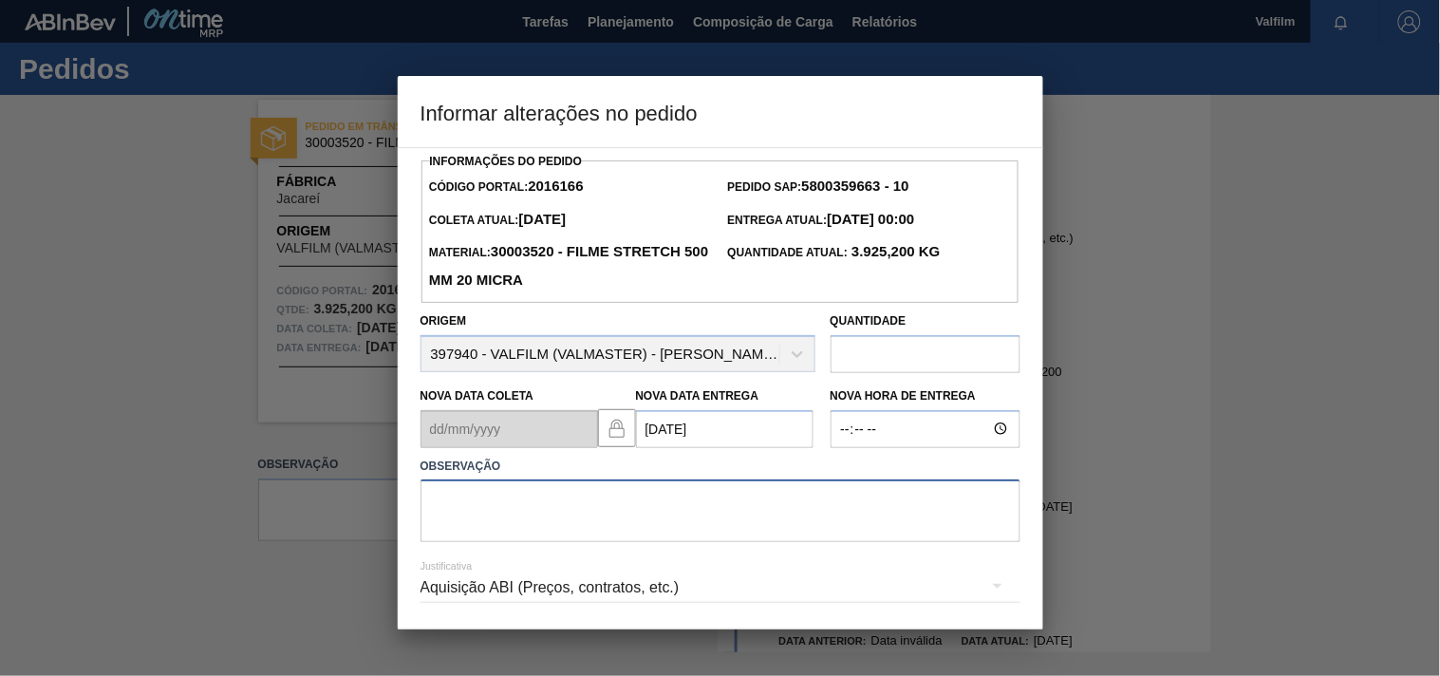
click at [514, 533] on textarea at bounding box center [720, 510] width 600 height 63
paste textarea "ajuste entrega - otimização card / veiculo."
type textarea "ajuste entrega - otimização card / veiculo."
click at [458, 598] on div "Aquisição ABI (Preços, contratos, etc.)" at bounding box center [720, 587] width 600 height 53
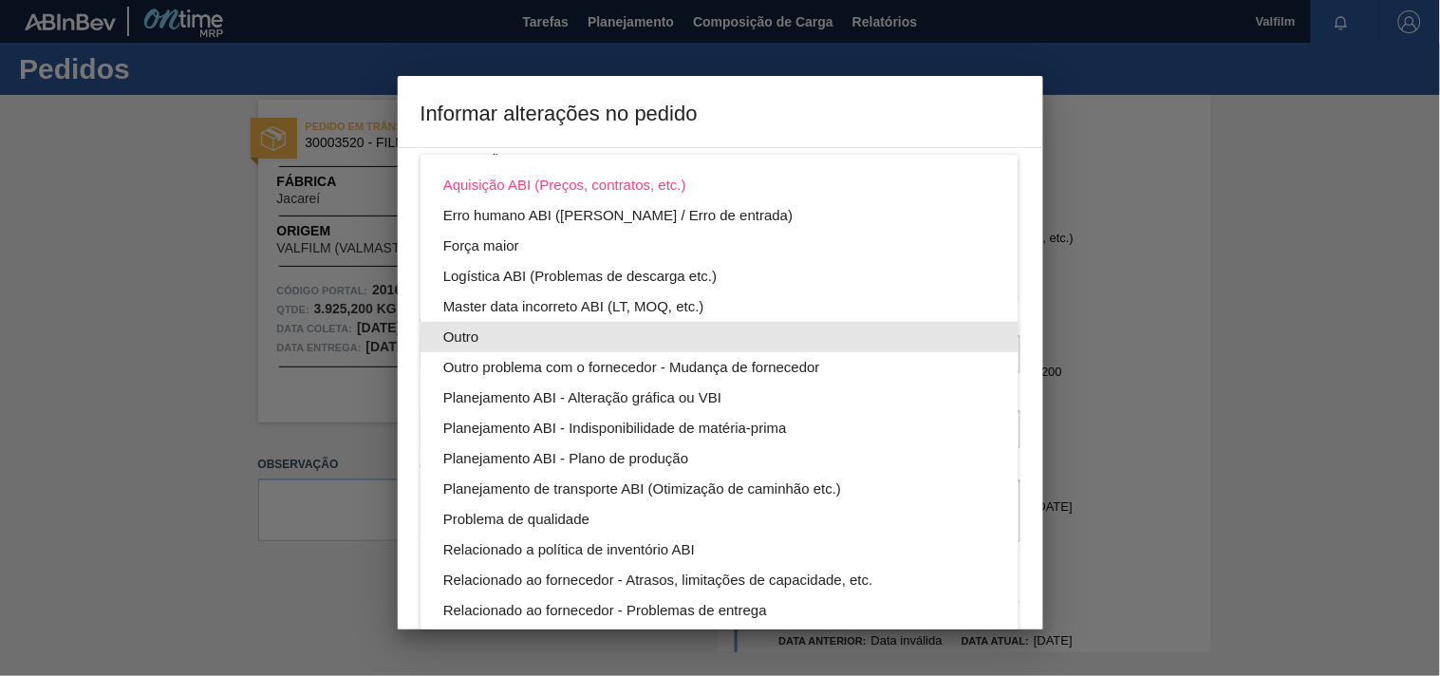
click at [475, 333] on div "Outro" at bounding box center [719, 337] width 552 height 30
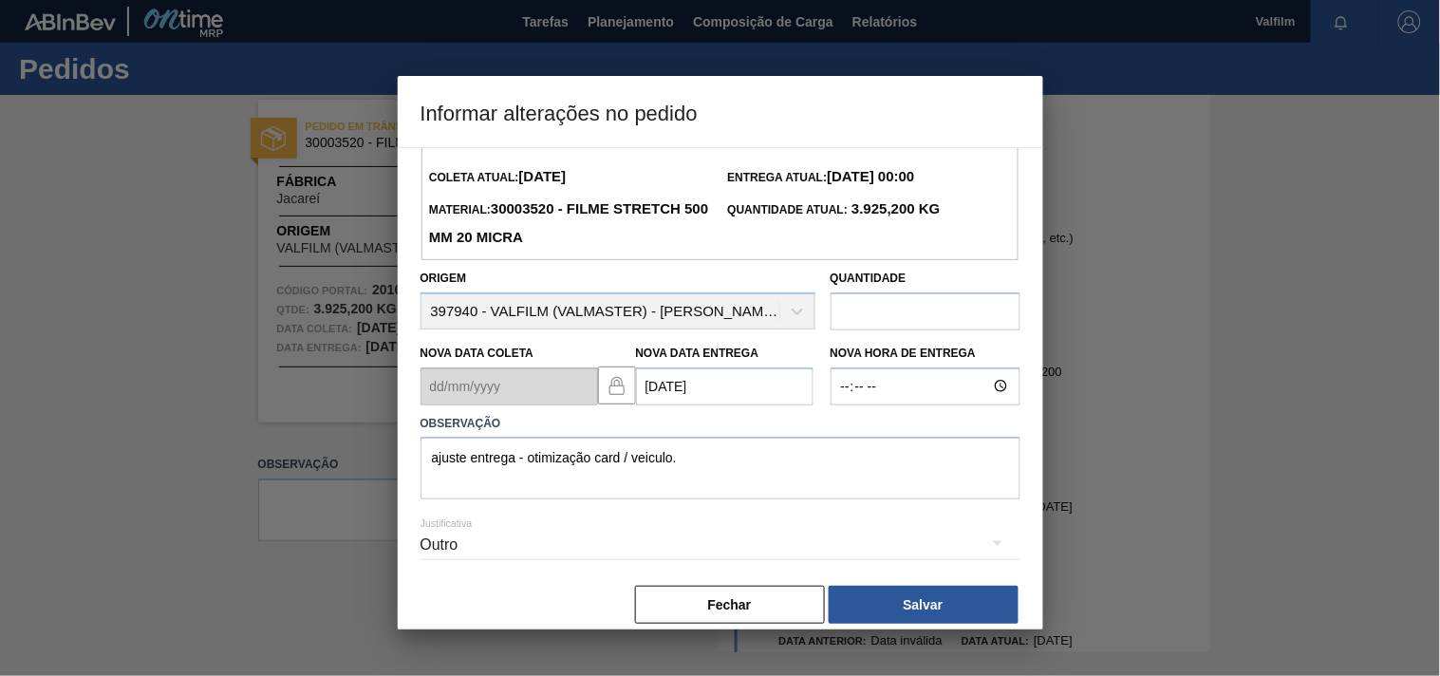
scroll to position [67, 0]
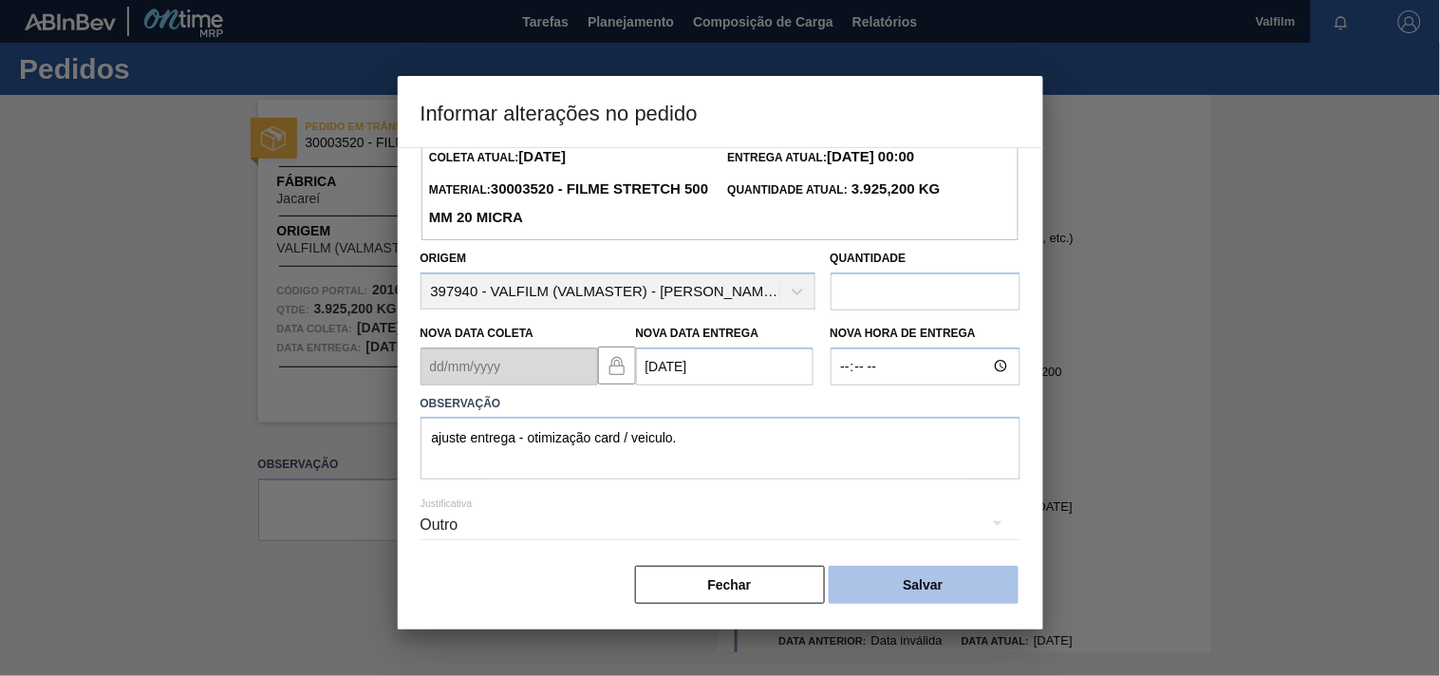
click at [953, 580] on button "Salvar" at bounding box center [924, 585] width 190 height 38
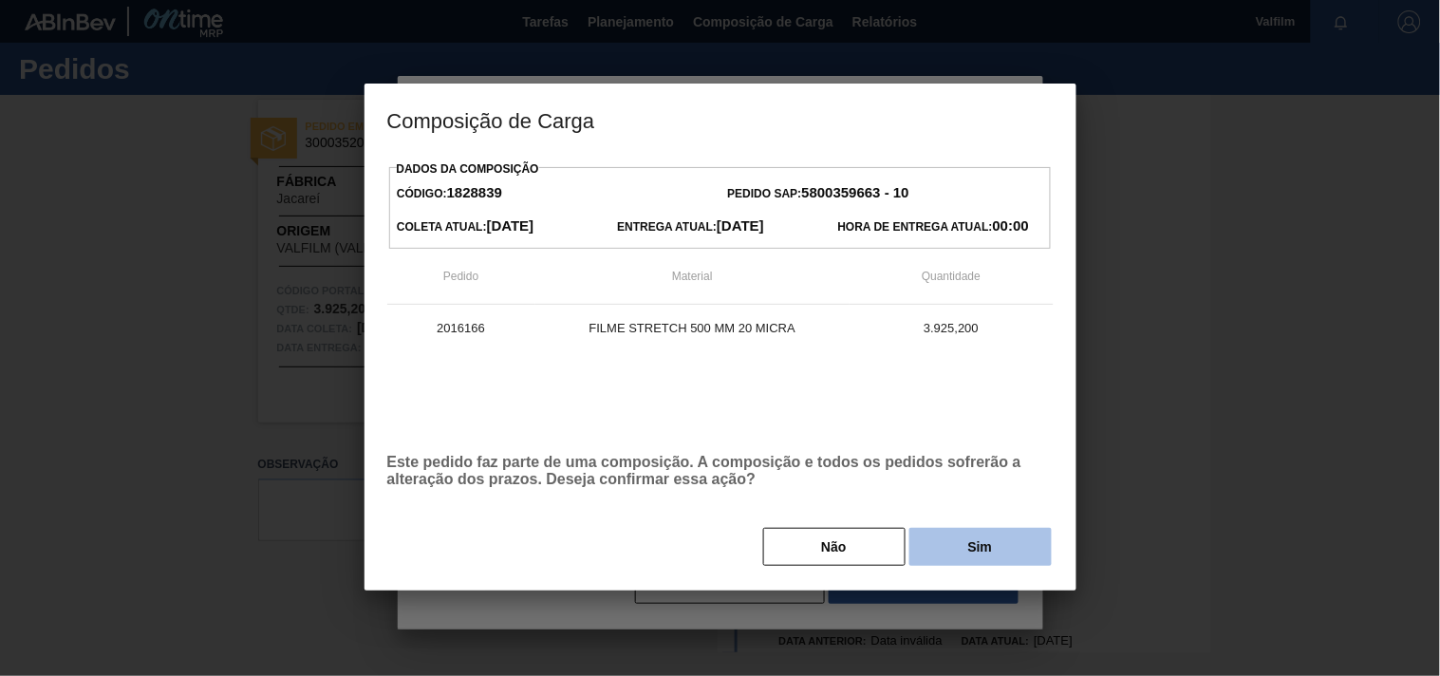
click at [947, 561] on button "Sim" at bounding box center [980, 547] width 142 height 38
